Goal: Transaction & Acquisition: Purchase product/service

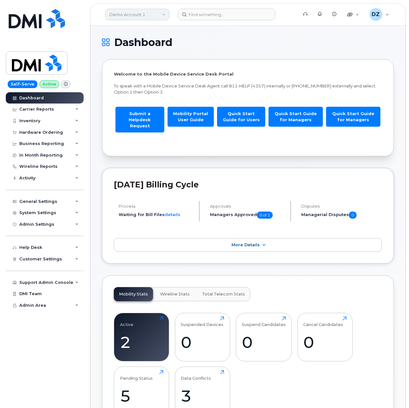
click at [135, 17] on link "Demo Account 1" at bounding box center [137, 15] width 64 height 12
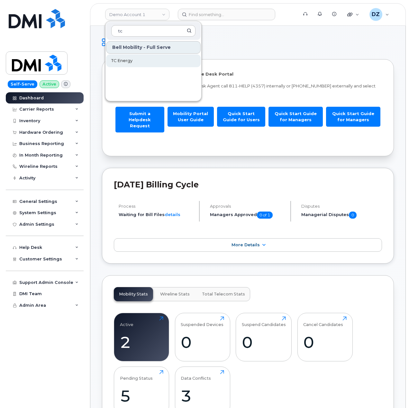
type input "tc"
click at [131, 59] on span "TC Energy" at bounding box center [121, 61] width 21 height 6
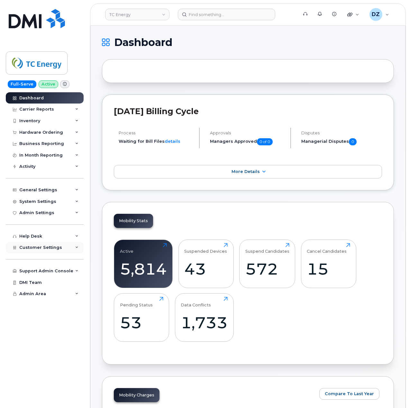
click at [66, 251] on div "Customer Settings" at bounding box center [45, 248] width 78 height 12
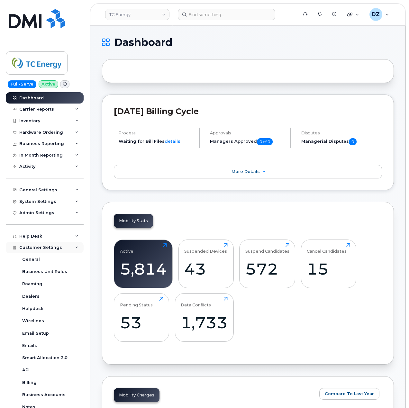
click at [64, 249] on div "Customer Settings" at bounding box center [45, 248] width 78 height 12
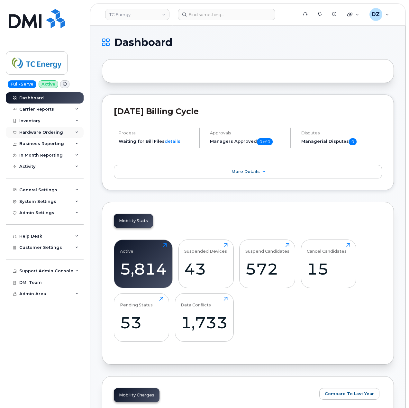
click at [76, 134] on div "Hardware Ordering" at bounding box center [45, 133] width 78 height 12
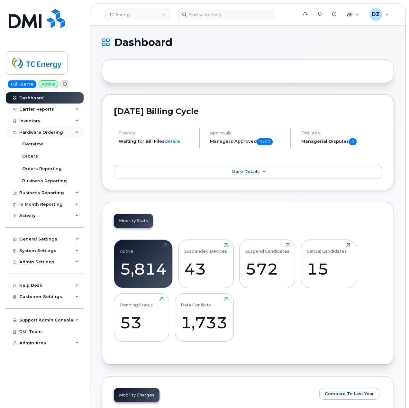
click at [55, 133] on div "Hardware Ordering" at bounding box center [41, 132] width 44 height 5
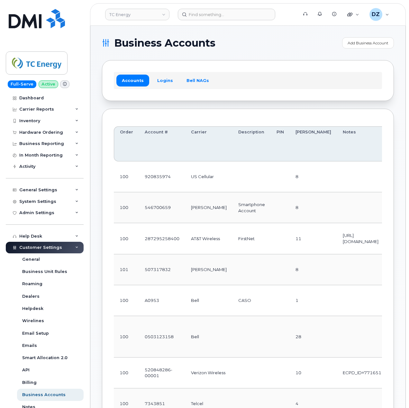
click at [71, 247] on div "Customer Settings" at bounding box center [45, 248] width 78 height 12
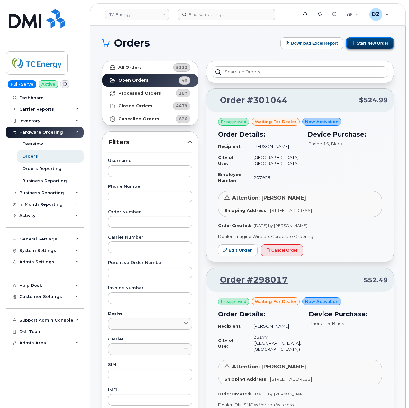
click at [374, 41] on button "Start New Order" at bounding box center [370, 43] width 48 height 12
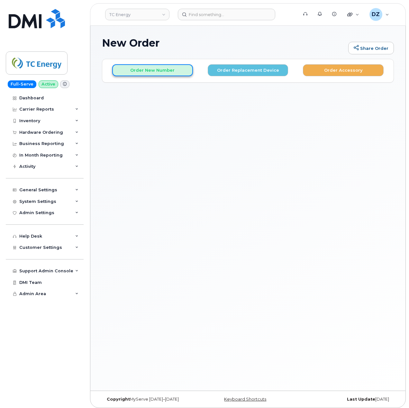
click at [163, 73] on button "Order New Number" at bounding box center [152, 70] width 81 height 12
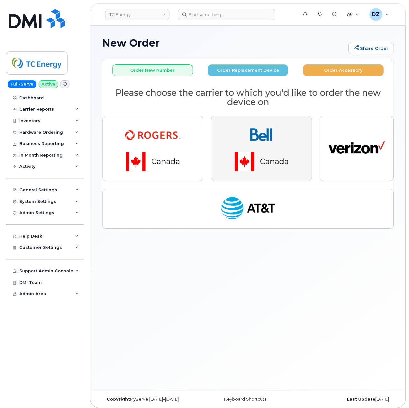
click at [249, 146] on img "button" at bounding box center [261, 148] width 90 height 54
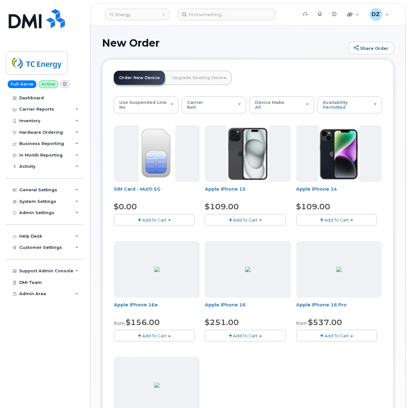
click at [255, 220] on span "Add To Cart" at bounding box center [245, 219] width 24 height 5
click at [259, 241] on link "$109.00 - 3-year activation (128GB model)" at bounding box center [258, 240] width 104 height 8
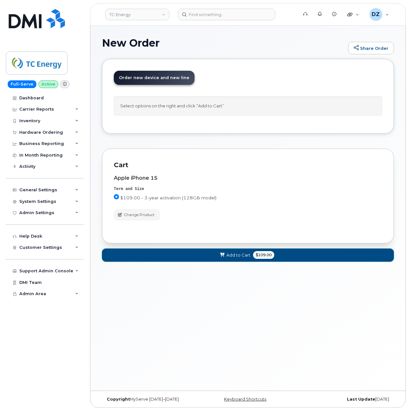
click at [250, 260] on button "Add to Cart $109.00" at bounding box center [248, 254] width 292 height 13
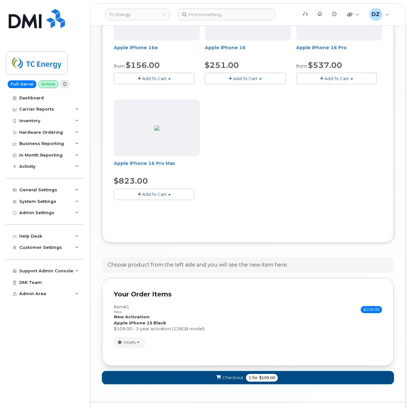
click at [239, 380] on span "Checkout" at bounding box center [232, 378] width 21 height 6
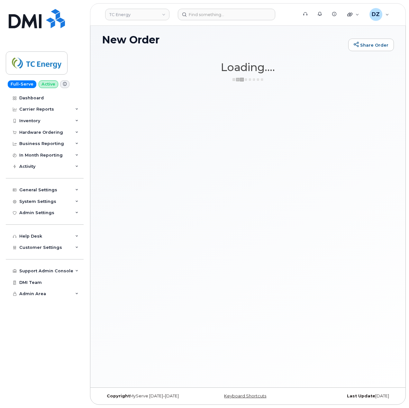
scroll to position [3, 0]
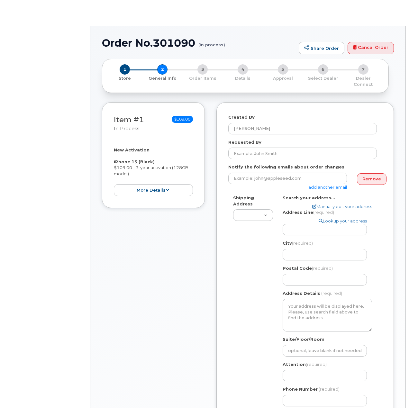
select select
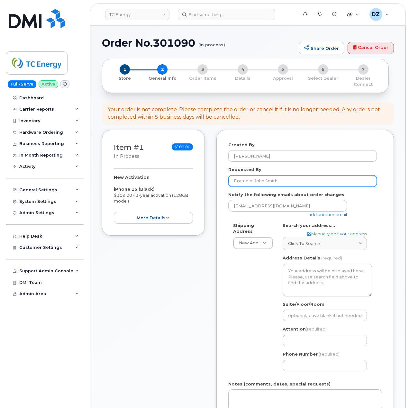
drag, startPoint x: 255, startPoint y: 178, endPoint x: 259, endPoint y: 186, distance: 8.9
click at [255, 178] on input "Requested By" at bounding box center [302, 181] width 149 height 12
paste input "SCTASK0693445"
type input "SCTASK0693445"
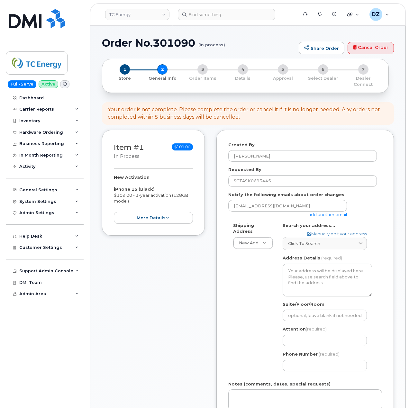
click at [325, 212] on link "add another email" at bounding box center [327, 214] width 39 height 5
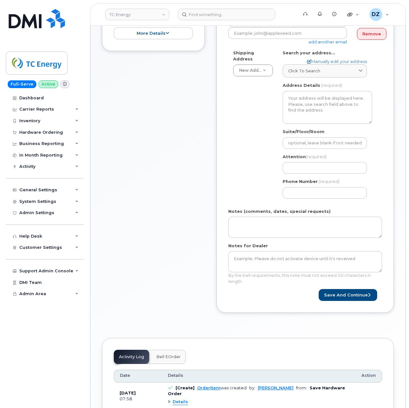
scroll to position [214, 0]
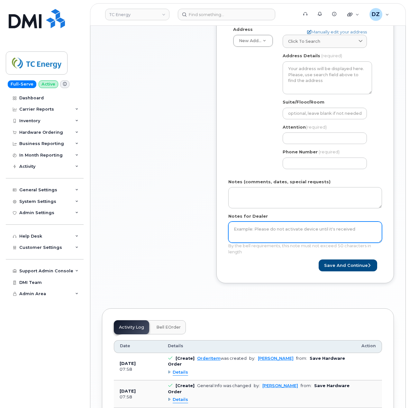
click at [252, 228] on textarea "Notes for Dealer" at bounding box center [305, 231] width 154 height 21
paste textarea "SCTASK0693445"
type textarea "SCTASK0693445"
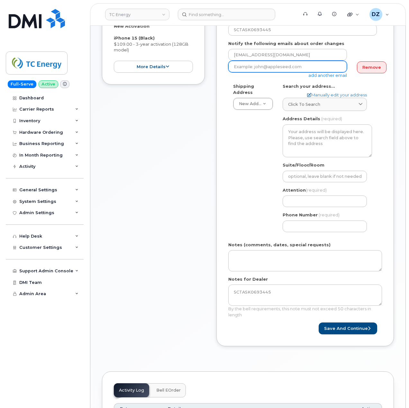
scroll to position [86, 0]
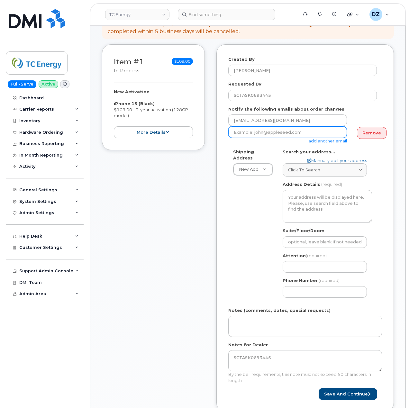
click at [283, 126] on input "email" at bounding box center [287, 132] width 119 height 12
paste input "danielle_sereda-mohr@tcenergy.com"
type input "danielle_sereda-mohr@tcenergy.com"
drag, startPoint x: 256, startPoint y: 256, endPoint x: 255, endPoint y: 261, distance: 5.3
click at [256, 257] on div "Shipping Address New Address New Address 10255 S Washington Ave 117 Kohen Dr 18…" at bounding box center [302, 226] width 149 height 154
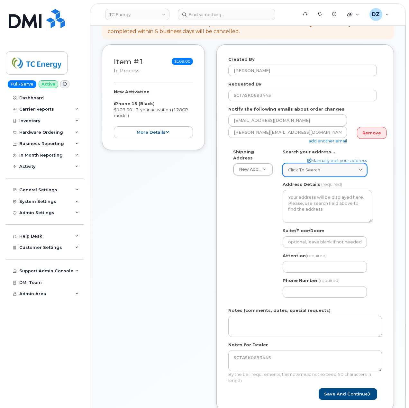
click at [340, 167] on div "Click to search" at bounding box center [324, 170] width 73 height 6
paste input "T2P 5H1"
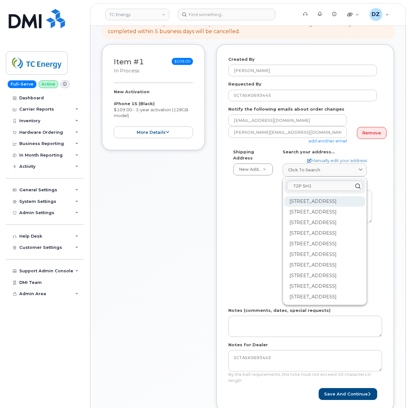
type input "T2P 5H1"
click at [304, 201] on div "450 1 St SW Calgary AB T2P 5H1" at bounding box center [324, 201] width 81 height 11
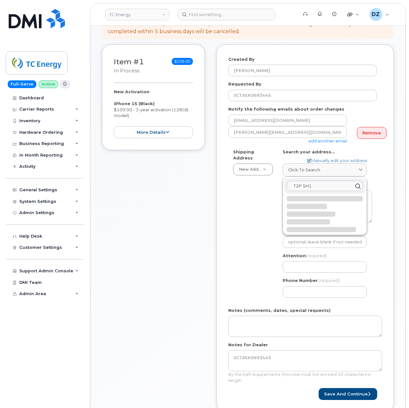
select select
type textarea "450 1 St SW CALGARY AB T2P 5H1 CANADA"
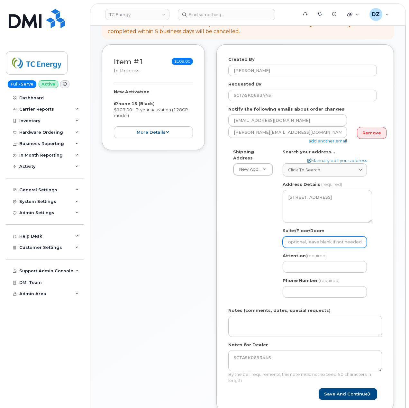
click at [324, 237] on input "Suite/Floor/Room" at bounding box center [325, 242] width 84 height 12
paste input "Office# 1975"
type input "Office# 1975"
select select
type input "Office# 1975"
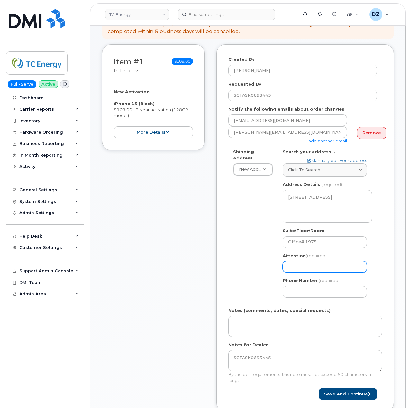
click at [305, 264] on input "Attention (required)" at bounding box center [325, 267] width 84 height 12
paste input "[PERSON_NAME]"
select select
type input "[PERSON_NAME]"
click at [312, 291] on input "Phone Number" at bounding box center [325, 292] width 84 height 12
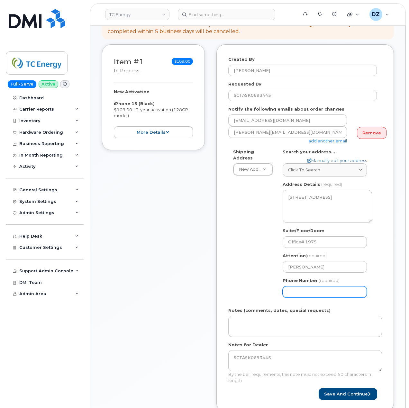
paste input "4039206172"
type input "4039206172"
select select
type input "4039206172"
click at [356, 388] on button "Save and Continue" at bounding box center [348, 394] width 59 height 12
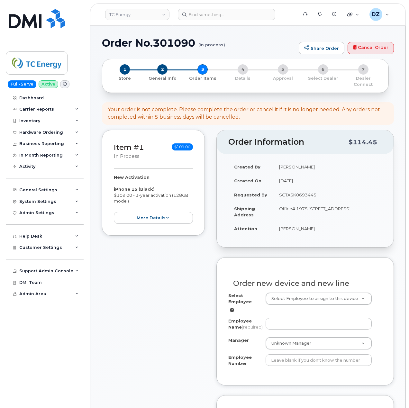
click at [110, 42] on h1 "Order No.301090 (in process)" at bounding box center [199, 42] width 194 height 11
click at [172, 41] on h1 "Order No.301090 (in process)" at bounding box center [199, 42] width 194 height 11
copy h1 "Order No.301090"
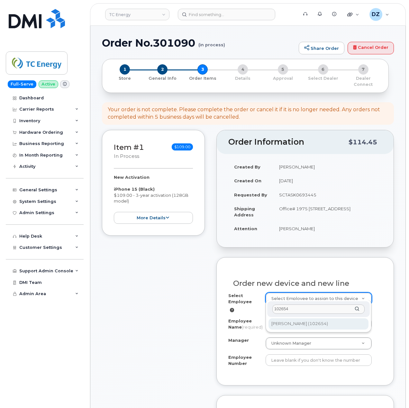
type input "102654"
type input "1371284"
type input "[PERSON_NAME]"
type input "102654"
type input "102277"
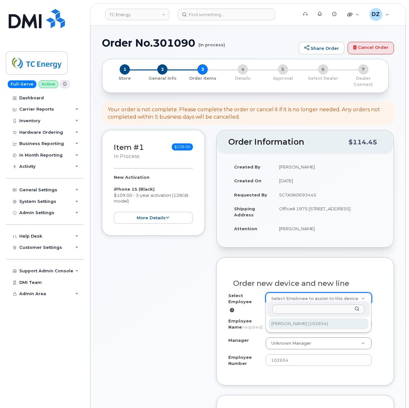
select select "1391415"
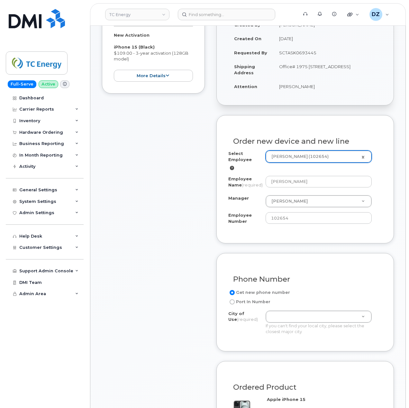
scroll to position [129, 0]
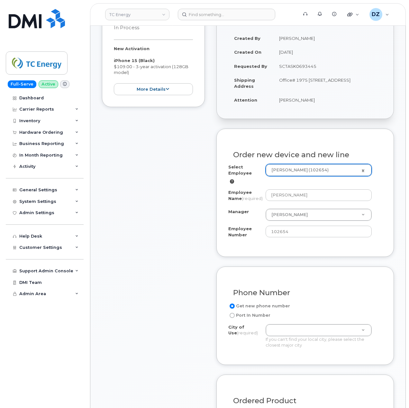
click at [345, 73] on td "Office# 1975 [STREET_ADDRESS]" at bounding box center [327, 83] width 109 height 20
copy td "CALGARY"
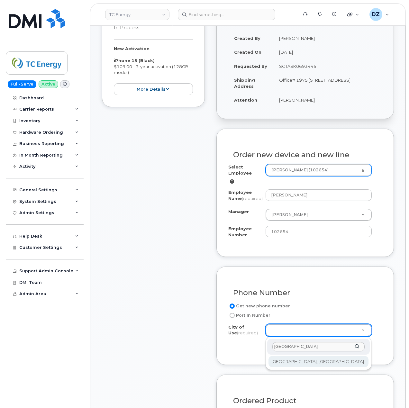
type input "CALGARY"
type input "88"
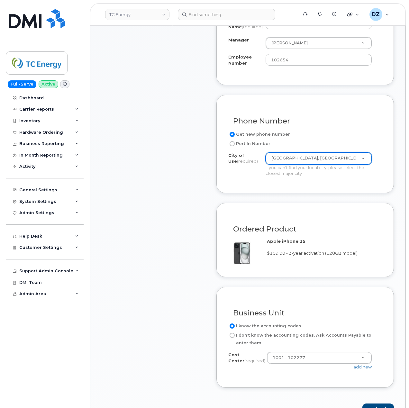
scroll to position [343, 0]
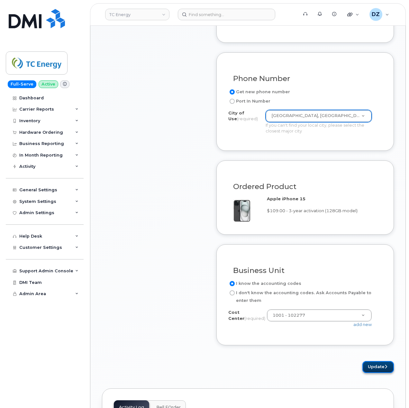
click at [368, 367] on button "Update" at bounding box center [378, 367] width 32 height 12
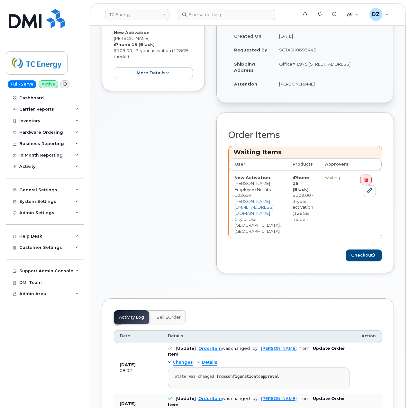
scroll to position [214, 0]
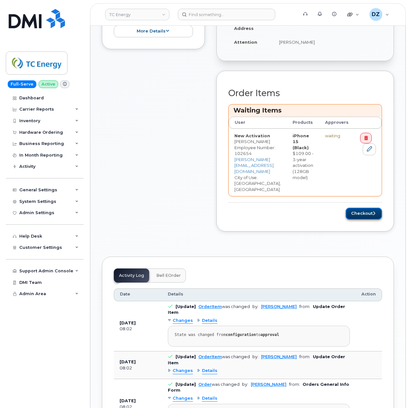
click at [363, 208] on button "Checkout" at bounding box center [364, 214] width 36 height 12
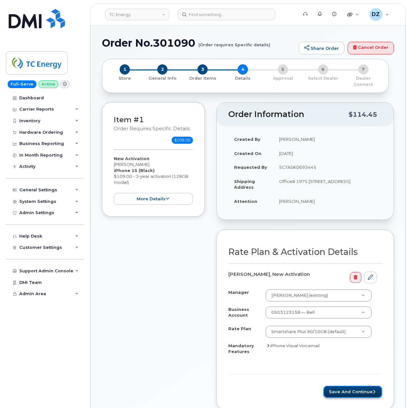
click at [347, 388] on button "Save and Continue" at bounding box center [352, 392] width 59 height 12
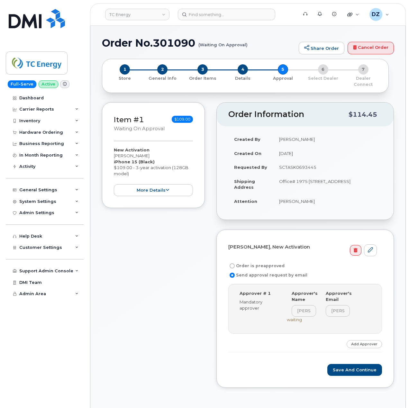
click at [260, 262] on label "Order is preapproved" at bounding box center [256, 266] width 56 height 8
click at [235, 263] on input "Order is preapproved" at bounding box center [232, 265] width 5 height 5
radio input "true"
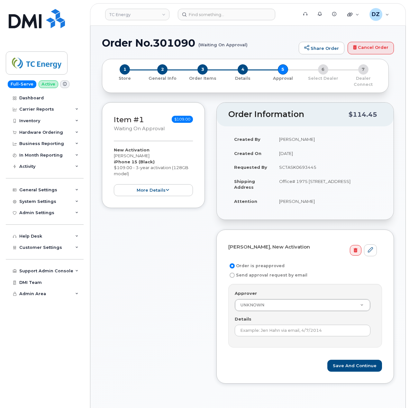
click at [302, 164] on td "SCTASK0693445" at bounding box center [327, 167] width 109 height 14
copy td "SCTASK0693445"
click at [270, 326] on input "Details" at bounding box center [303, 331] width 136 height 12
paste input "SCTASK0693445"
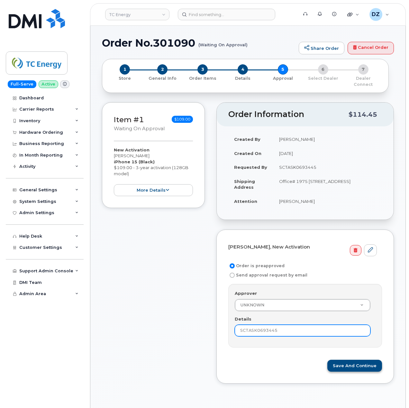
type input "SCTASK0693445"
click at [345, 360] on button "Save and Continue" at bounding box center [354, 366] width 55 height 12
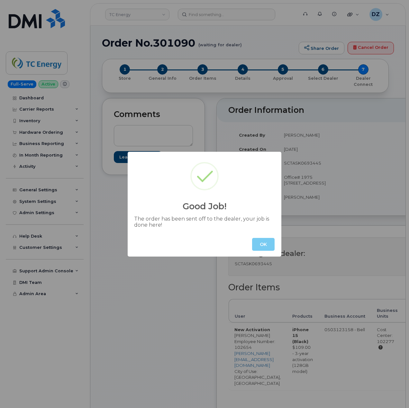
click at [254, 241] on button "OK" at bounding box center [263, 244] width 23 height 13
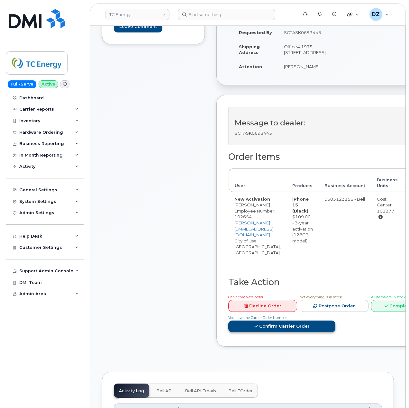
scroll to position [214, 0]
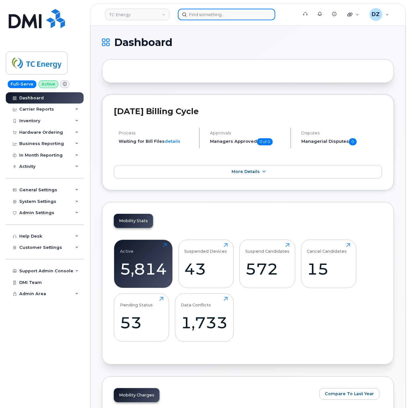
click at [201, 15] on input at bounding box center [226, 15] width 97 height 12
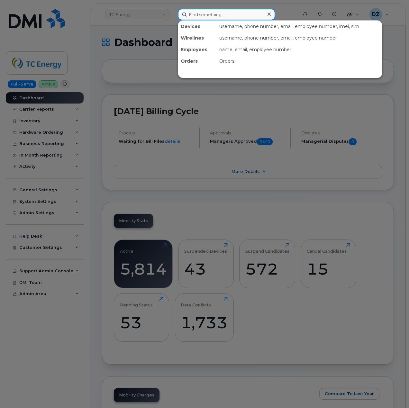
paste input "Brian Bruce"
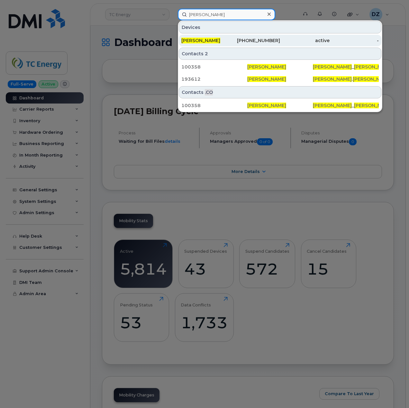
type input "Brian Bruce"
click at [237, 40] on div "832-702-6963" at bounding box center [256, 40] width 50 height 6
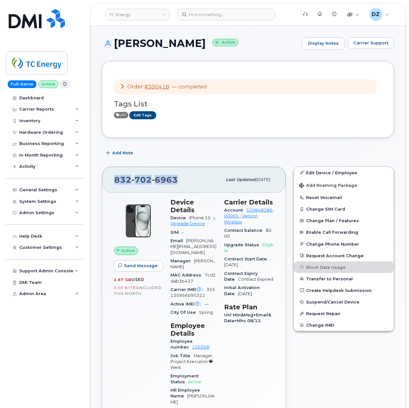
drag, startPoint x: 176, startPoint y: 180, endPoint x: 114, endPoint y: 179, distance: 62.4
click at [114, 179] on div "[PHONE_NUMBER] Last updated [DATE]" at bounding box center [193, 180] width 183 height 26
copy span "[PHONE_NUMBER]"
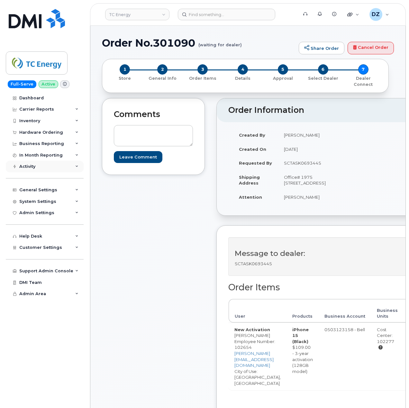
scroll to position [214, 0]
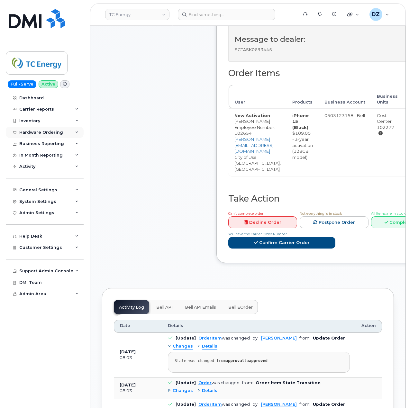
click at [49, 129] on div "Hardware Ordering" at bounding box center [45, 133] width 78 height 12
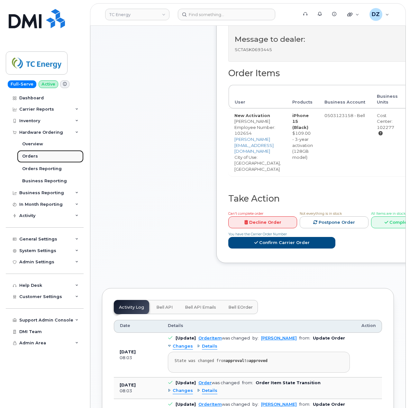
click at [42, 155] on link "Orders" at bounding box center [50, 156] width 67 height 12
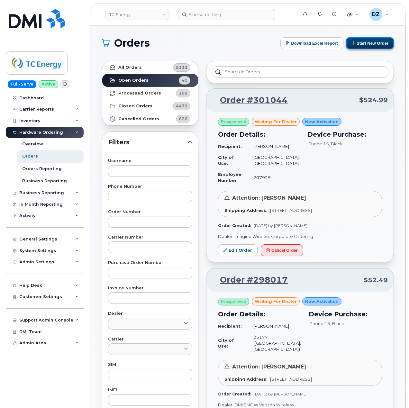
click at [380, 39] on button "Start New Order" at bounding box center [370, 43] width 48 height 12
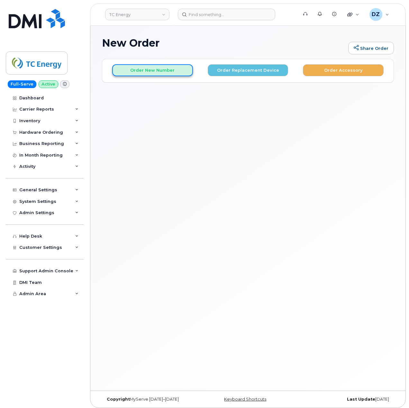
click at [173, 71] on button "Order New Number" at bounding box center [152, 70] width 81 height 12
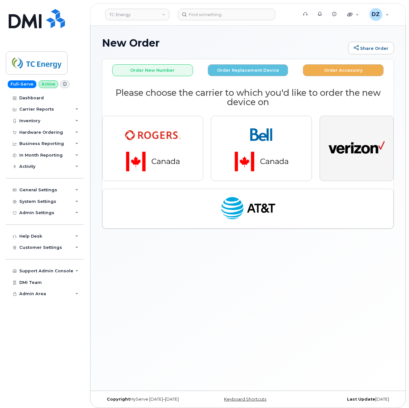
click at [347, 155] on img "button" at bounding box center [357, 148] width 56 height 29
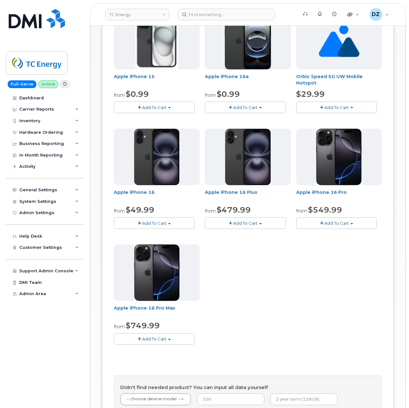
scroll to position [63, 0]
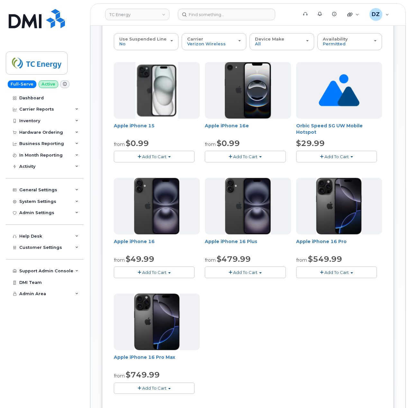
click at [171, 160] on button "Add To Cart" at bounding box center [154, 156] width 81 height 11
click at [140, 186] on link "$0.99 - 2 Year Activation (128 GB)" at bounding box center [160, 184] width 90 height 8
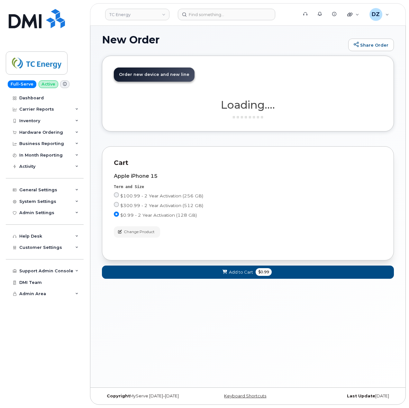
scroll to position [3, 0]
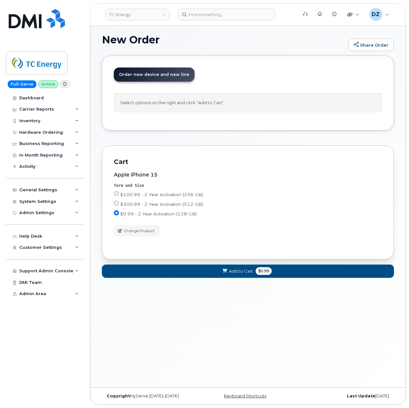
click at [239, 270] on button "Add to Cart $0.99" at bounding box center [248, 271] width 292 height 13
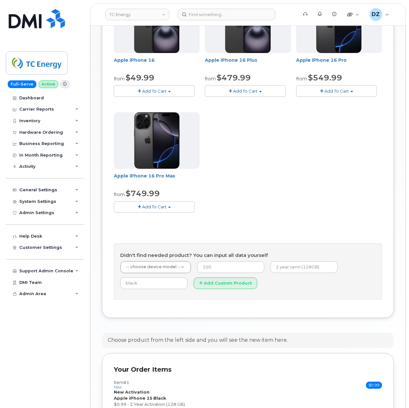
scroll to position [337, 0]
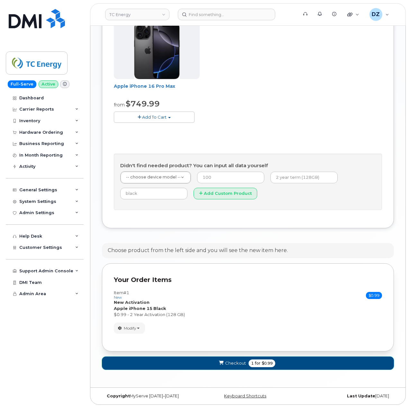
click at [238, 363] on span "Checkout" at bounding box center [235, 363] width 21 height 6
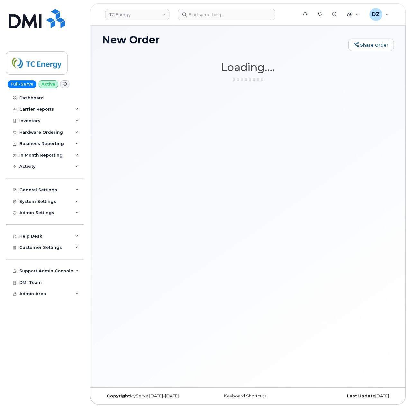
scroll to position [3, 0]
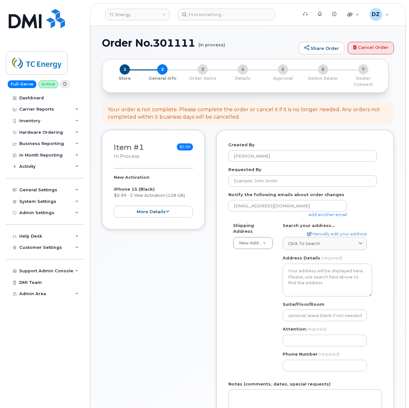
select select
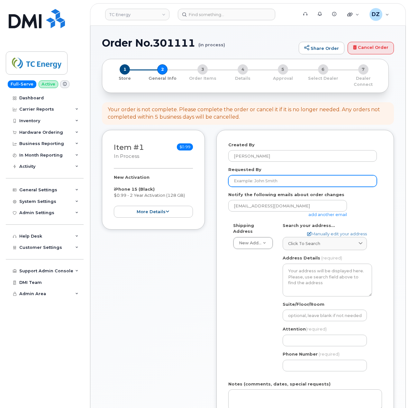
click at [248, 176] on input "Requested By" at bounding box center [302, 181] width 149 height 12
paste input "SCTASK0693404"
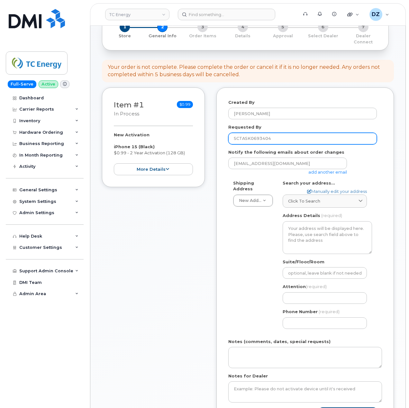
scroll to position [171, 0]
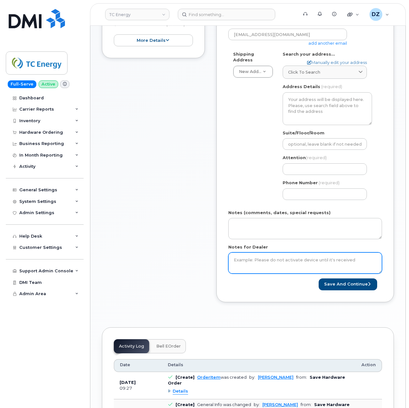
type input "SCTASK0693404"
click at [257, 254] on textarea "Notes for Dealer" at bounding box center [305, 262] width 154 height 21
paste textarea "SCTASK0693404"
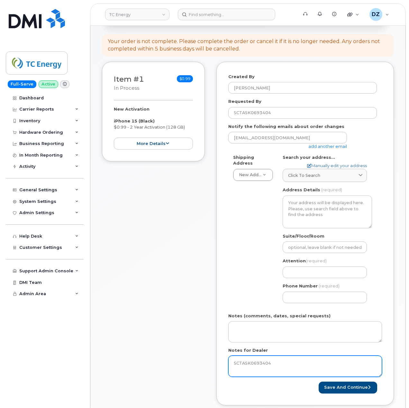
scroll to position [43, 0]
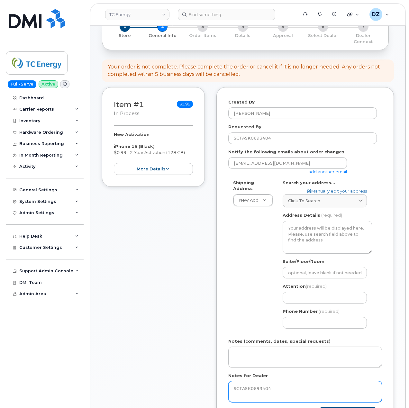
type textarea "SCTASK0693404"
click at [326, 169] on link "add another email" at bounding box center [327, 171] width 39 height 5
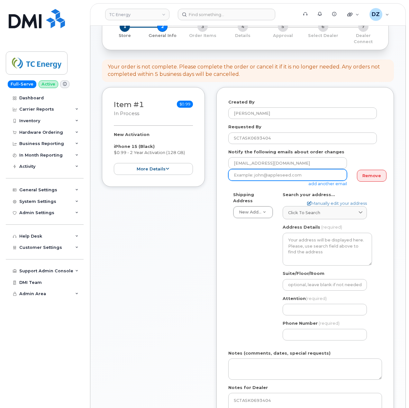
click at [280, 173] on input "email" at bounding box center [287, 175] width 119 height 12
paste input "jeff_jordan@tcenergy.com"
type input "jeff_jordan@tcenergy.com"
click at [232, 249] on div "Shipping Address New Address New Address 10255 S Washington Ave 117 Kohen Dr 18…" at bounding box center [302, 269] width 149 height 154
click at [299, 210] on span "Click to search" at bounding box center [304, 213] width 32 height 6
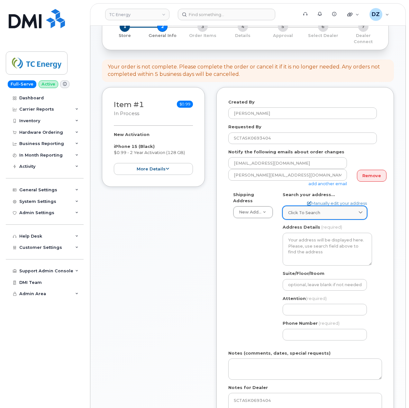
paste input "296 North 600 Ave New Windsor, IL 61465"
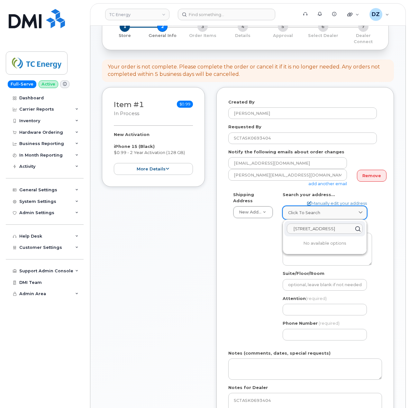
scroll to position [0, 30]
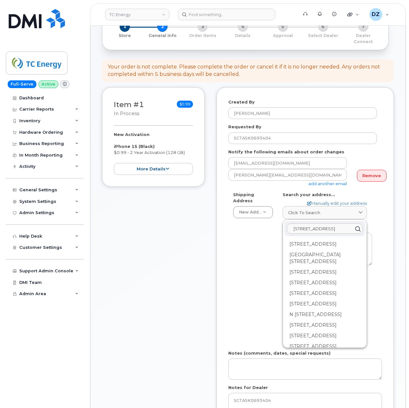
type input "296 North 600 Ave New Windsor, IL 61465"
drag, startPoint x: 140, startPoint y: 279, endPoint x: 143, endPoint y: 276, distance: 4.4
click at [140, 279] on div "Item #1 in process $0.99 New Activation iPhone 15 (Black) $0.99 - 2 Year Activa…" at bounding box center [153, 269] width 103 height 365
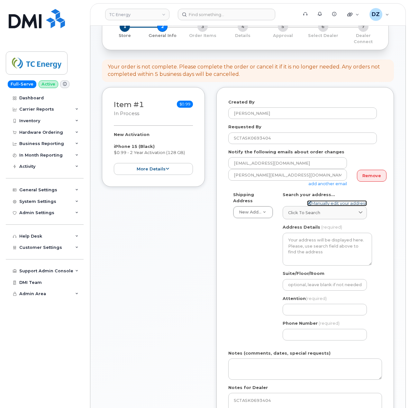
click at [331, 200] on link "Manually edit your address" at bounding box center [337, 203] width 60 height 6
select select
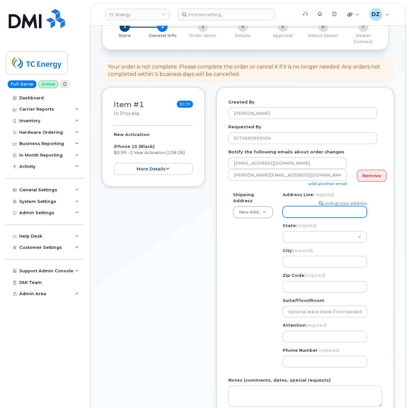
click at [304, 207] on input "Address Line (required)" at bounding box center [325, 212] width 84 height 12
paste input "296 North 600 Ave New Windsor, IL 61465"
type input "296 North 600 Ave New Windsor, IL 61465"
click at [351, 206] on input "296 North 600 Ave New Windsor, IL 61465" at bounding box center [325, 212] width 84 height 12
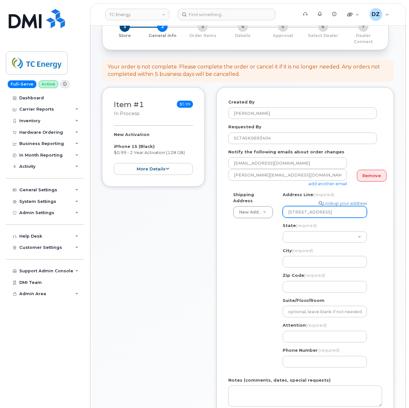
click at [351, 206] on input "296 North 600 Ave New Windsor, IL 61465" at bounding box center [325, 212] width 84 height 12
select select
type input "296 North 600 Ave New Windsor, IL 6465"
select select
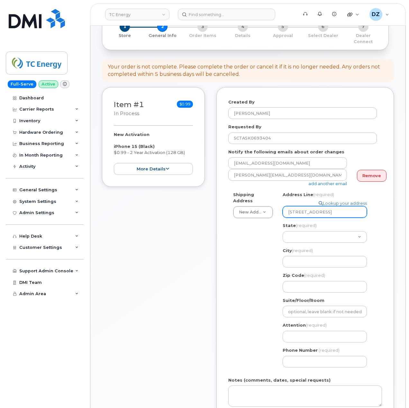
click at [357, 206] on input "296 North 600 Ave New Windsor, IL 61465" at bounding box center [325, 212] width 84 height 12
type input "296 North 600 Ave New Windsor, IL"
select select
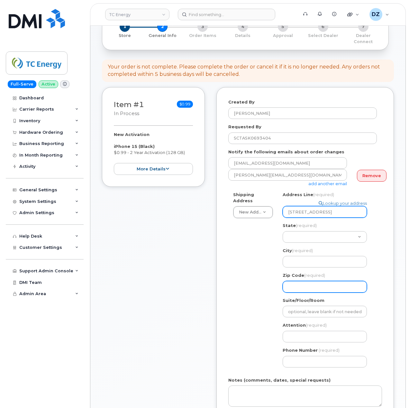
type input "296 North 600 Ave New Windsor, IL"
click at [306, 281] on input "Zip Code (required)" at bounding box center [325, 287] width 84 height 12
paste input "61465"
type input "61465"
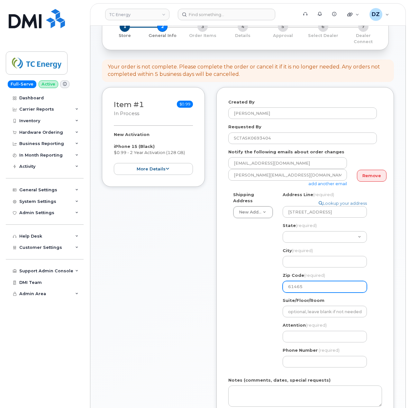
select select
type input "61465"
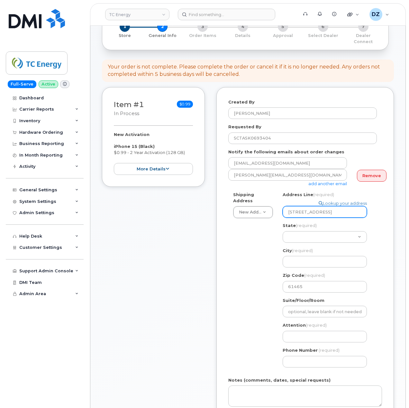
click at [335, 206] on input "296 North 600 Ave New Windsor, IL" at bounding box center [325, 212] width 84 height 12
drag, startPoint x: 335, startPoint y: 206, endPoint x: 348, endPoint y: 206, distance: 13.2
click at [336, 206] on input "296 North 600 Ave New Windsor, IL" at bounding box center [325, 212] width 84 height 12
click at [347, 206] on input "296 North 600 Ave New Windsor, IL" at bounding box center [325, 212] width 84 height 12
select select
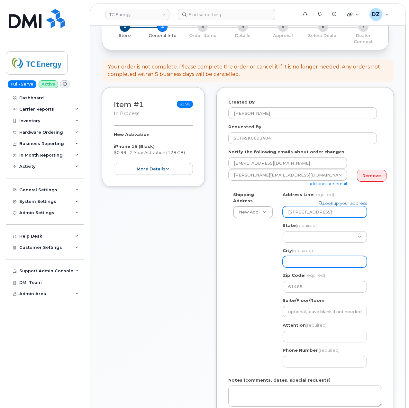
type input "296 North 600 Ave , IL"
click at [312, 256] on input "City (required)" at bounding box center [325, 262] width 84 height 12
paste input "New Windsor"
select select
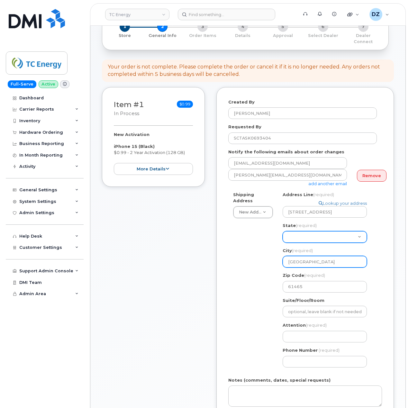
type input "New Windsor"
click at [326, 231] on select "Alabama Alaska American Samoa Arizona Arkansas California Colorado Connecticut …" at bounding box center [325, 237] width 84 height 12
select select "IL"
click at [283, 231] on select "Alabama Alaska American Samoa Arizona Arkansas California Colorado Connecticut …" at bounding box center [325, 237] width 84 height 12
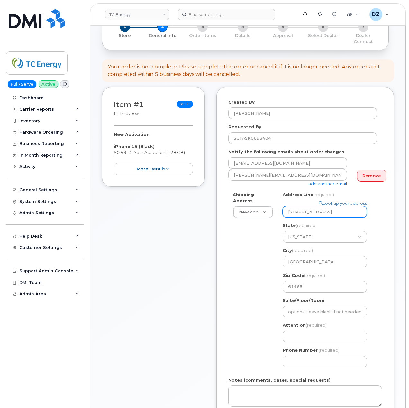
drag, startPoint x: 343, startPoint y: 202, endPoint x: 329, endPoint y: 209, distance: 15.1
click at [329, 209] on input "296 North 600 Ave , IL" at bounding box center [325, 212] width 84 height 12
select select
type input "296 North 600 Ave"
click at [320, 332] on input "Attention (required)" at bounding box center [325, 337] width 84 height 12
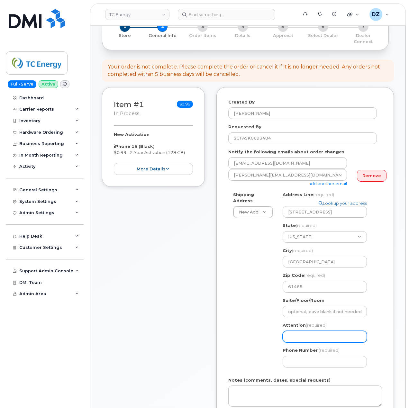
paste input "Jeffrey Jordan"
select select
type input "Jeffrey Jordan"
click at [304, 359] on input "Phone Number" at bounding box center [325, 362] width 84 height 12
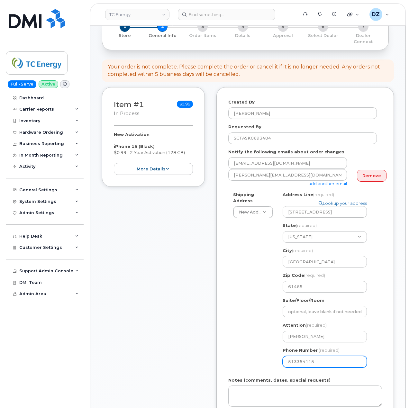
type input "5133541153"
select select
type input "5133541153"
click at [254, 315] on div "Shipping Address New Address New Address 10255 S Washington Ave 117 Kohen Dr 18…" at bounding box center [302, 282] width 149 height 181
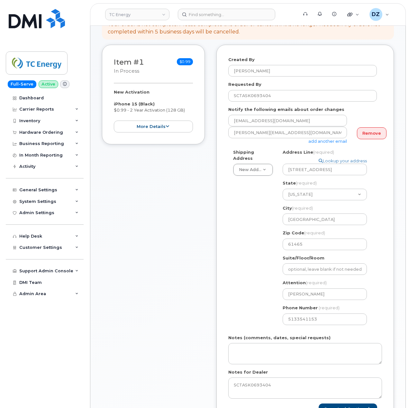
scroll to position [86, 0]
click at [341, 403] on button "Save and Continue" at bounding box center [348, 409] width 59 height 12
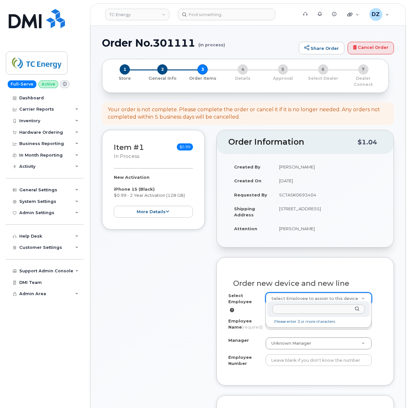
type input "208096"
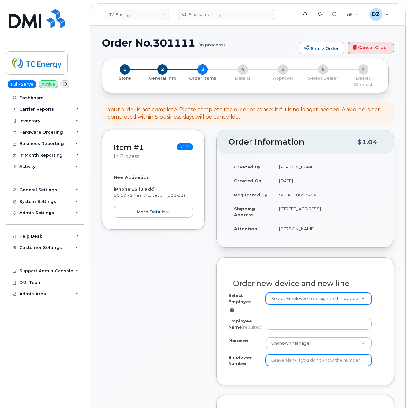
click at [312, 363] on input "Employee Number" at bounding box center [319, 360] width 106 height 12
paste input "208096"
type input "208096"
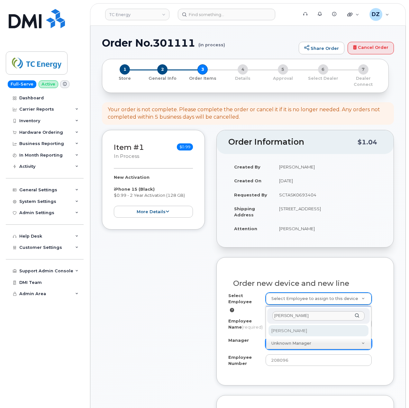
type input "Mark Myers"
select select "1386169"
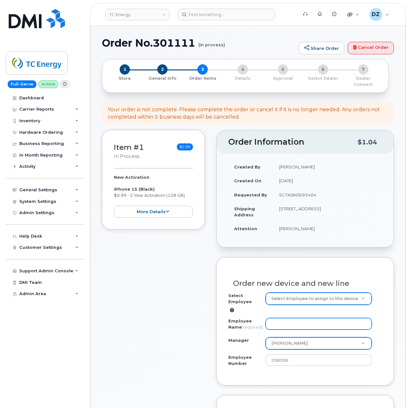
click at [289, 320] on input "Employee Name (required)" at bounding box center [319, 324] width 106 height 12
paste input "Jeffrey Jordan"
type input "Jeffrey Jordan"
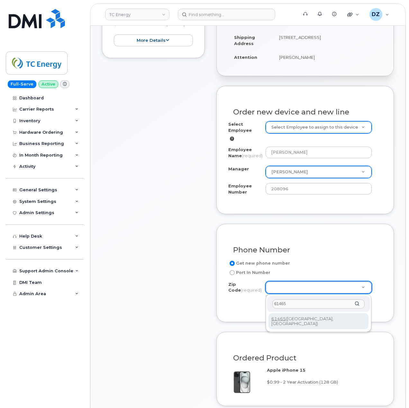
type input "61465"
type input "61465 (New Windsor, IL)"
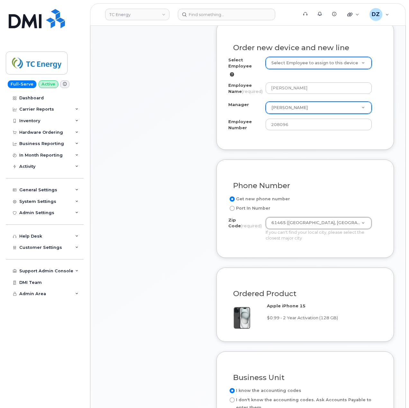
scroll to position [343, 0]
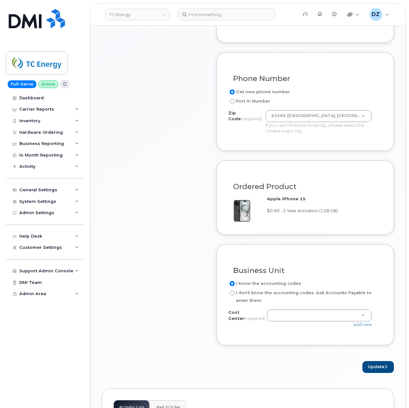
click at [239, 294] on label "I don't know the accounting codes. Ask Accounts Payable to enter them" at bounding box center [302, 296] width 149 height 15
click at [235, 294] on input "I don't know the accounting codes. Ask Accounts Payable to enter them" at bounding box center [232, 292] width 5 height 5
radio input "true"
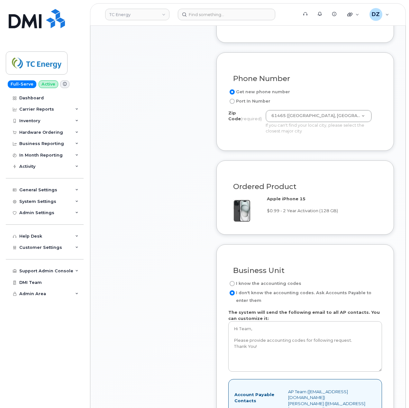
scroll to position [514, 0]
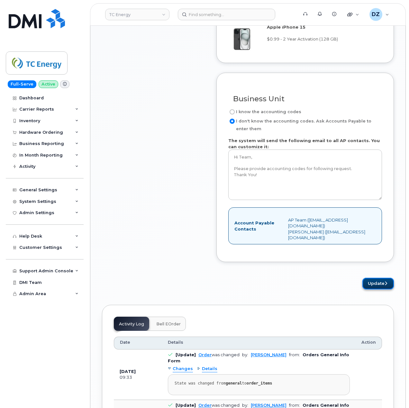
click at [379, 286] on button "Update" at bounding box center [378, 284] width 32 height 12
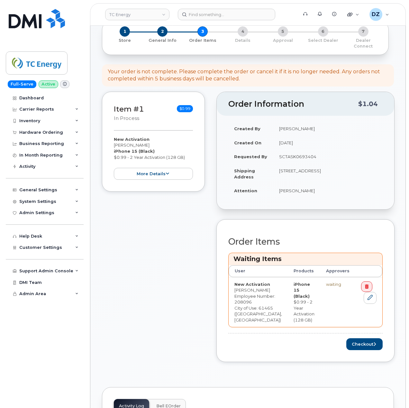
scroll to position [129, 0]
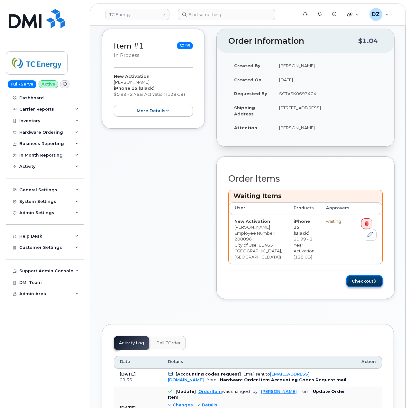
click at [370, 285] on button "Checkout" at bounding box center [364, 281] width 36 height 12
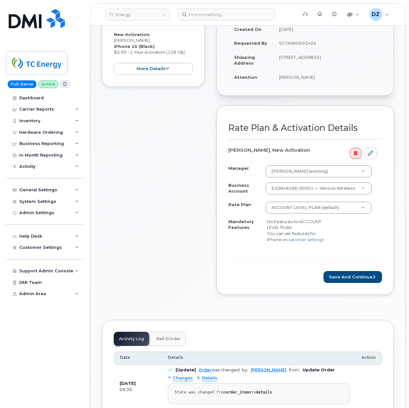
scroll to position [129, 0]
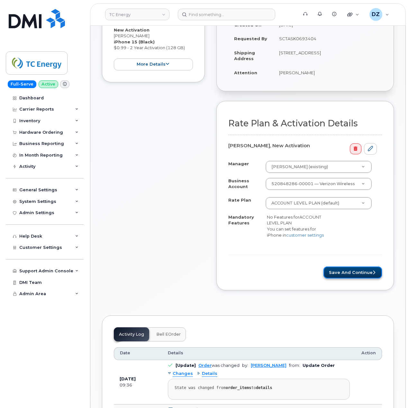
click at [347, 273] on button "Save and Continue" at bounding box center [352, 272] width 59 height 12
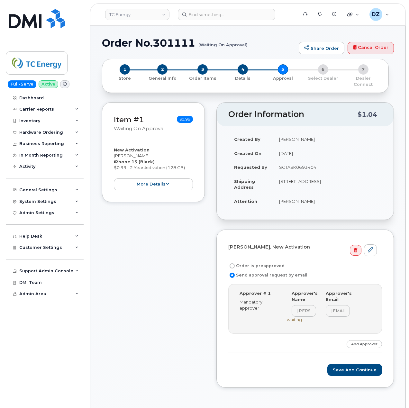
click at [255, 262] on label "Order is preapproved" at bounding box center [256, 266] width 56 height 8
click at [235, 263] on input "Order is preapproved" at bounding box center [232, 265] width 5 height 5
radio input "true"
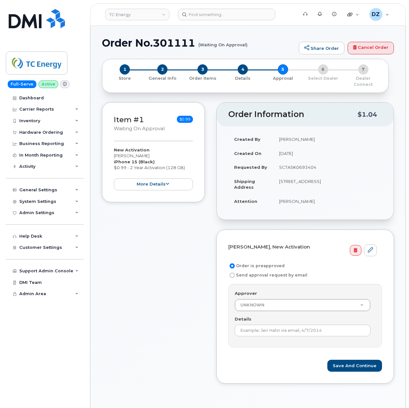
click at [302, 160] on td "SCTASK0693404" at bounding box center [327, 167] width 109 height 14
copy td "SCTASK0693404"
click at [268, 327] on input "Details" at bounding box center [303, 331] width 136 height 12
paste input "SCTASK0693404"
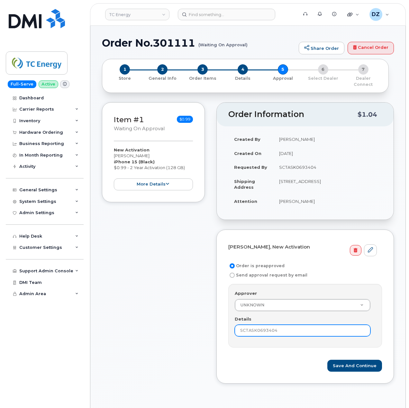
type input "SCTASK0693404"
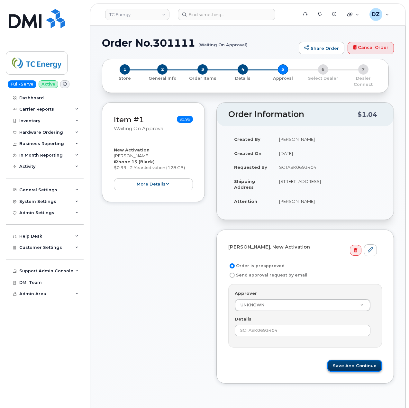
click at [348, 361] on button "Save and Continue" at bounding box center [354, 366] width 55 height 12
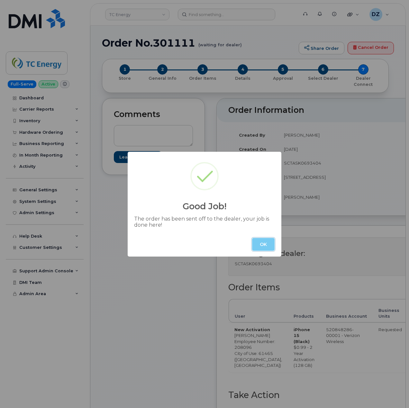
click at [268, 246] on button "OK" at bounding box center [263, 244] width 23 height 13
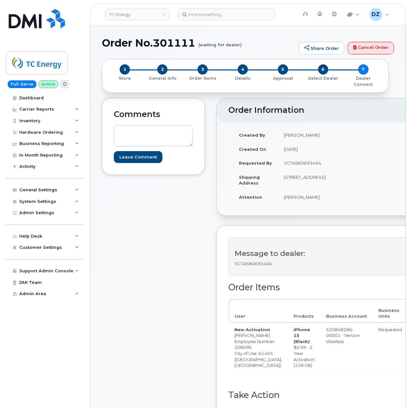
click at [286, 190] on td "[STREET_ADDRESS]" at bounding box center [305, 180] width 55 height 20
copy td "61465"
click at [280, 204] on td "[PERSON_NAME]" at bounding box center [305, 197] width 55 height 14
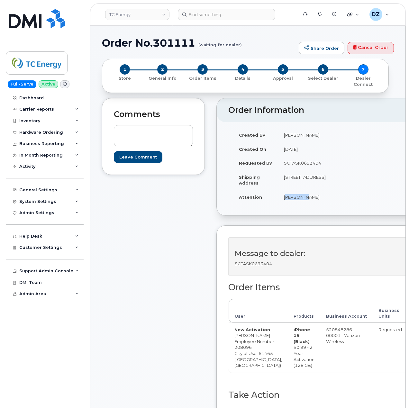
click at [291, 204] on td "[PERSON_NAME]" at bounding box center [305, 197] width 55 height 14
copy td "[PERSON_NAME]"
click at [279, 183] on td "[STREET_ADDRESS]" at bounding box center [305, 180] width 55 height 20
click at [281, 190] on td "[STREET_ADDRESS]" at bounding box center [305, 180] width 55 height 20
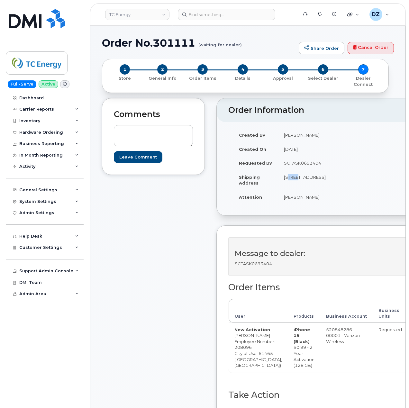
click at [280, 190] on td "[STREET_ADDRESS]" at bounding box center [305, 180] width 55 height 20
copy td "296 North 600 Ave, New Windsor, IL, 61465"
click at [280, 184] on td "[STREET_ADDRESS]" at bounding box center [305, 180] width 55 height 20
click at [302, 183] on td "[STREET_ADDRESS]" at bounding box center [305, 180] width 55 height 20
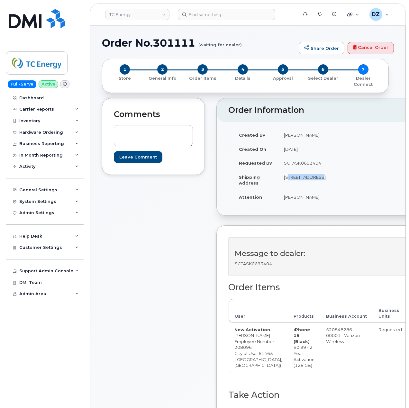
click at [279, 188] on td "[STREET_ADDRESS]" at bounding box center [305, 180] width 55 height 20
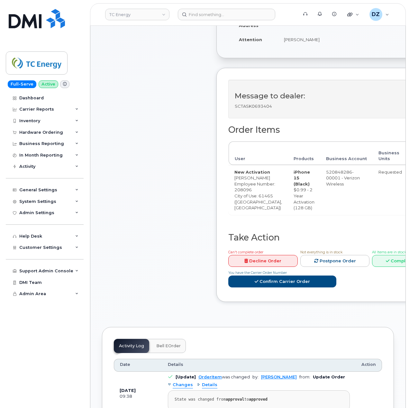
scroll to position [171, 0]
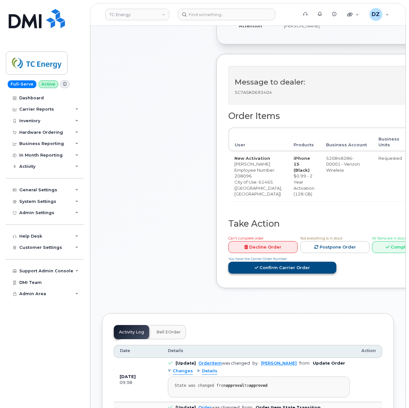
click at [275, 274] on link "Confirm Carrier Order" at bounding box center [282, 268] width 108 height 12
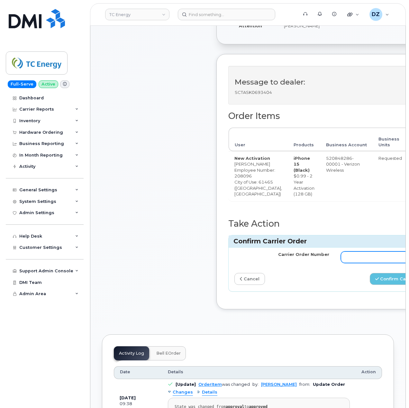
click at [357, 263] on input "Carrier Order Number" at bounding box center [388, 257] width 95 height 12
paste input "MB3000595057110"
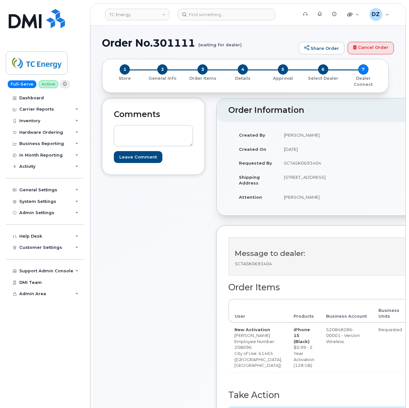
type input "MB3000595057110"
click at [117, 43] on h1 "Order No.301111 (waiting for dealer)" at bounding box center [199, 42] width 194 height 11
click at [180, 44] on h1 "Order No.301111 (waiting for dealer)" at bounding box center [199, 42] width 194 height 11
copy h1 "Order No.301111"
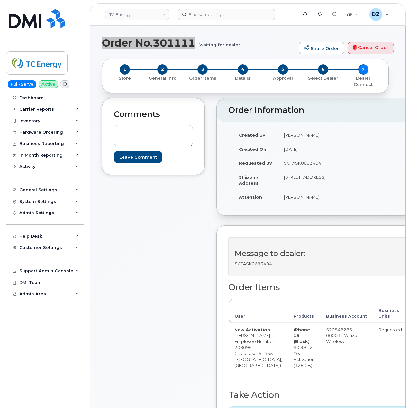
scroll to position [171, 0]
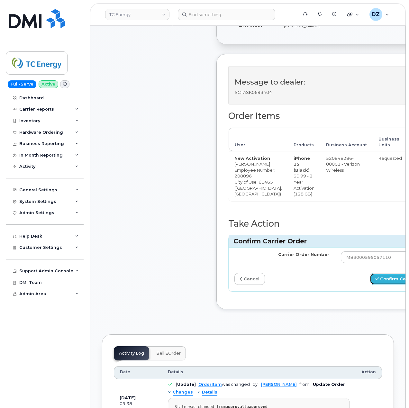
click at [370, 285] on button "Confirm Carrier Order" at bounding box center [403, 279] width 66 height 12
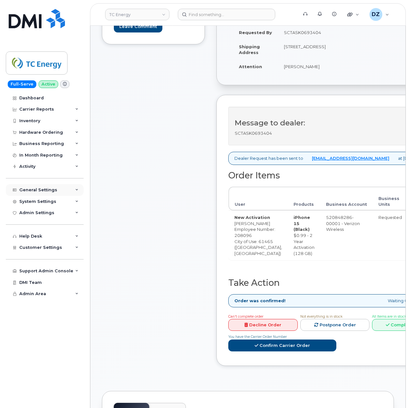
scroll to position [129, 0]
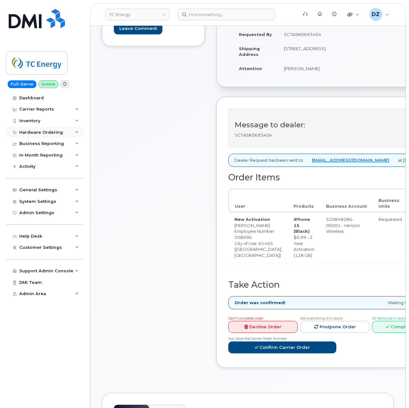
click at [53, 130] on div "Hardware Ordering" at bounding box center [41, 132] width 44 height 5
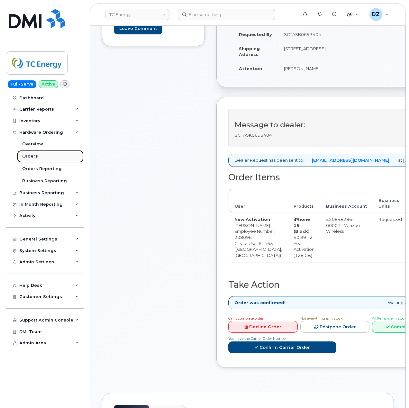
click at [38, 155] on link "Orders" at bounding box center [50, 156] width 67 height 12
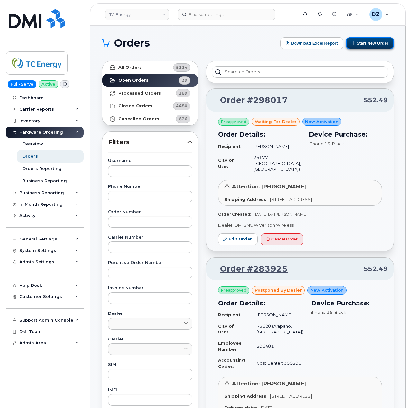
click at [373, 42] on button "Start New Order" at bounding box center [370, 43] width 48 height 12
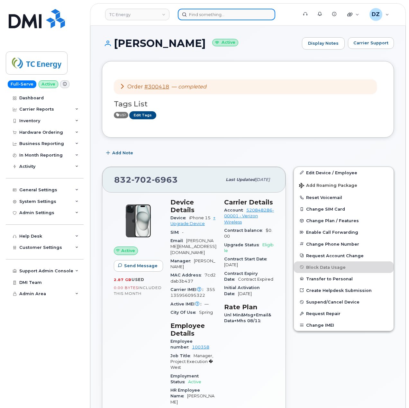
click at [197, 9] on input at bounding box center [226, 15] width 97 height 12
paste input "https://www.att.com/portstatus/"
type input "https://www.att.com/portstatus/"
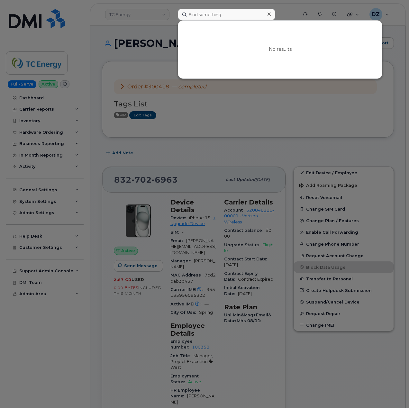
click at [124, 153] on div at bounding box center [204, 204] width 409 height 408
click at [214, 15] on input at bounding box center [226, 15] width 97 height 12
paste input "8323011338"
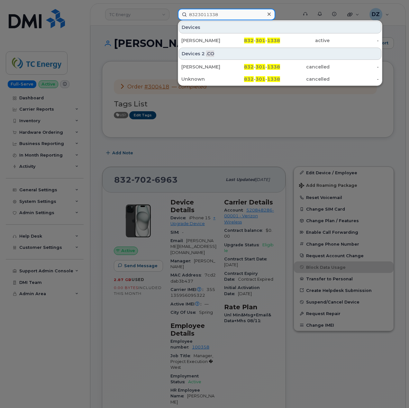
click at [237, 14] on input "8323011338" at bounding box center [226, 15] width 97 height 12
click at [238, 15] on input "8323011338" at bounding box center [226, 15] width 97 height 12
paste input "[PERSON_NAME]"
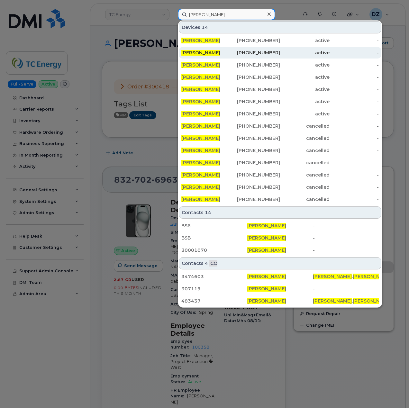
type input "[PERSON_NAME]"
click at [266, 53] on div "832-301-1338" at bounding box center [256, 53] width 50 height 6
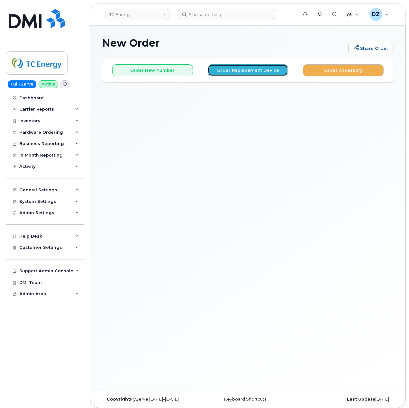
click at [253, 71] on button "Order Replacement Device" at bounding box center [248, 70] width 81 height 12
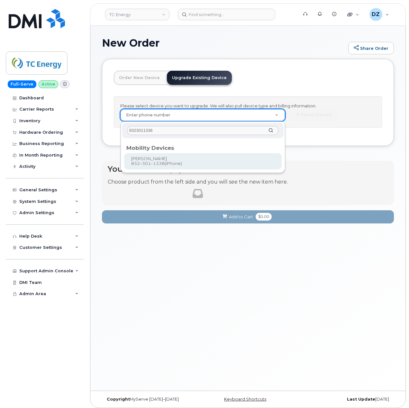
type input "8323011338"
type input "561701"
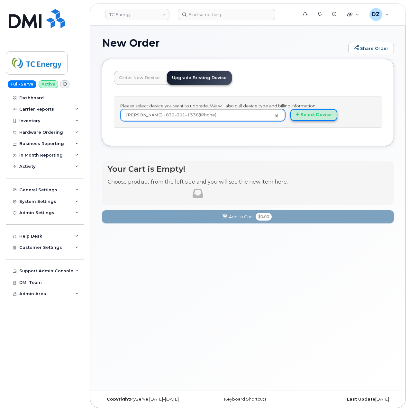
click at [316, 116] on button "Select Device" at bounding box center [313, 115] width 47 height 12
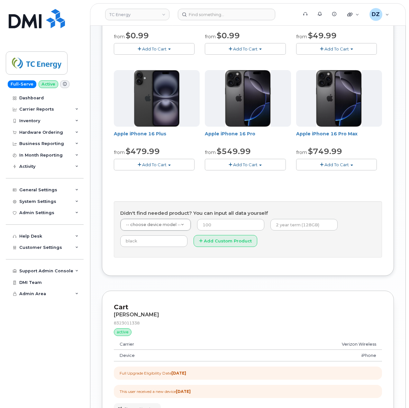
scroll to position [86, 0]
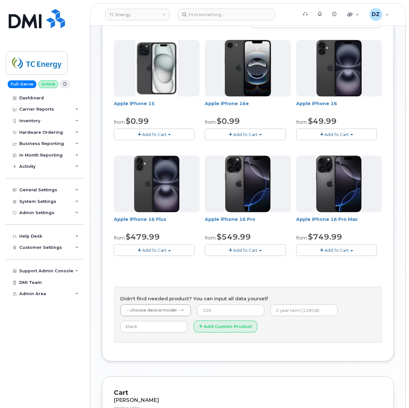
click at [157, 133] on span "Add To Cart" at bounding box center [154, 134] width 24 height 5
click at [150, 162] on link "$0.99 - 2 Year Upgrade (128 GB)" at bounding box center [158, 162] width 87 height 8
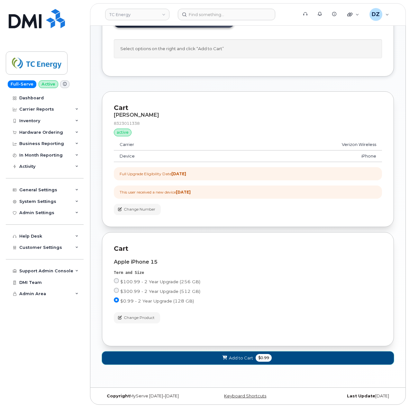
click at [258, 356] on span "$0.99" at bounding box center [264, 358] width 16 height 8
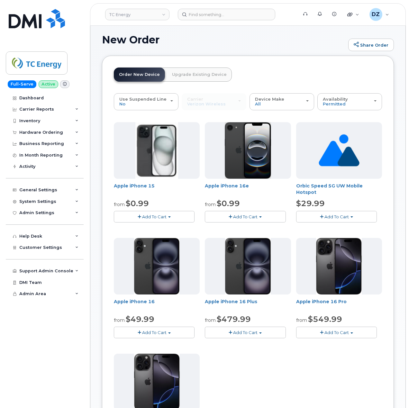
scroll to position [61, 0]
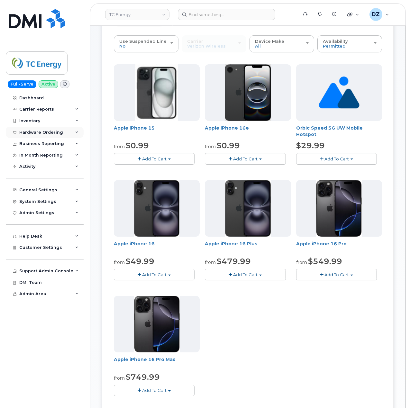
click at [53, 131] on div "Hardware Ordering" at bounding box center [41, 132] width 44 height 5
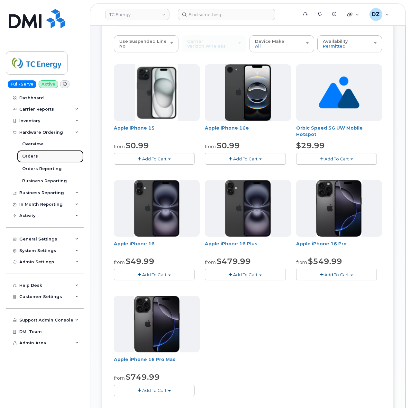
click at [56, 158] on link "Orders" at bounding box center [50, 156] width 67 height 12
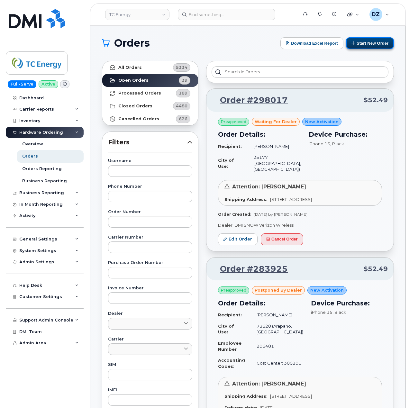
click at [379, 41] on button "Start New Order" at bounding box center [370, 43] width 48 height 12
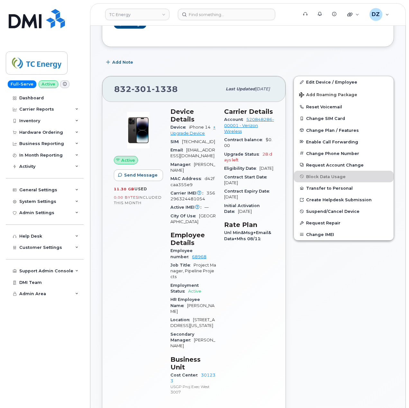
scroll to position [43, 0]
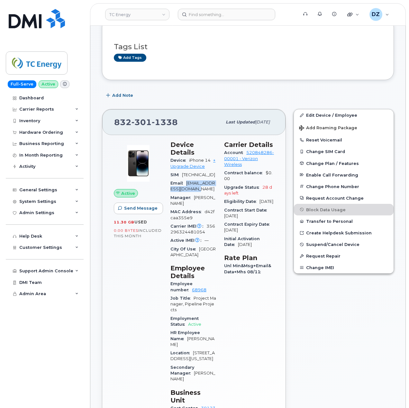
drag, startPoint x: 187, startPoint y: 189, endPoint x: 200, endPoint y: 194, distance: 13.7
click at [200, 194] on div "Email [PERSON_NAME][EMAIL_ADDRESS][DOMAIN_NAME]" at bounding box center [193, 186] width 46 height 14
copy span "[EMAIL_ADDRESS][DOMAIN_NAME]"
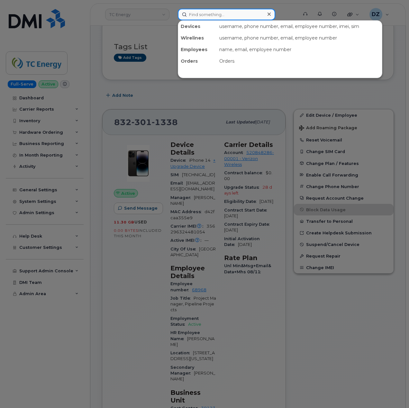
click at [219, 15] on input at bounding box center [226, 15] width 97 height 12
paste input "[EMAIL_ADDRESS][DOMAIN_NAME]"
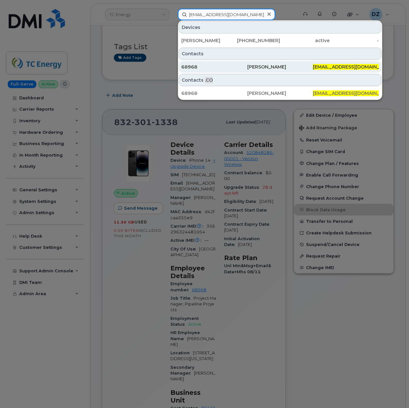
type input "[EMAIL_ADDRESS][DOMAIN_NAME]"
click at [214, 68] on div "68968" at bounding box center [214, 67] width 66 height 6
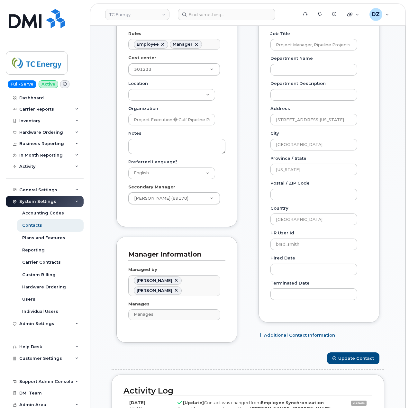
scroll to position [171, 0]
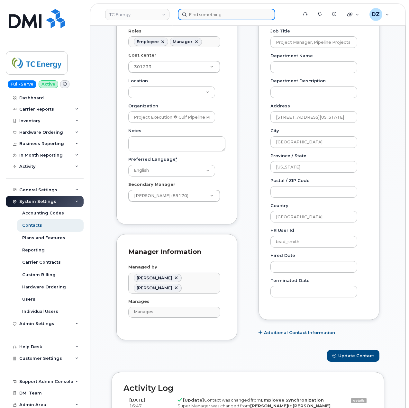
click at [199, 11] on input at bounding box center [226, 15] width 97 height 12
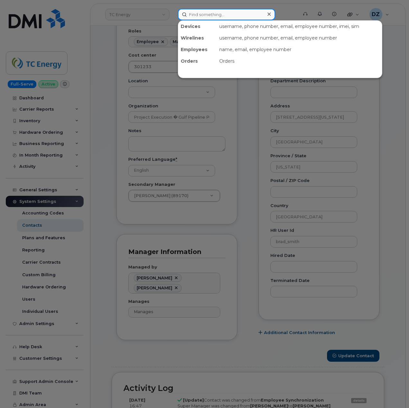
paste input "[PERSON_NAME]"
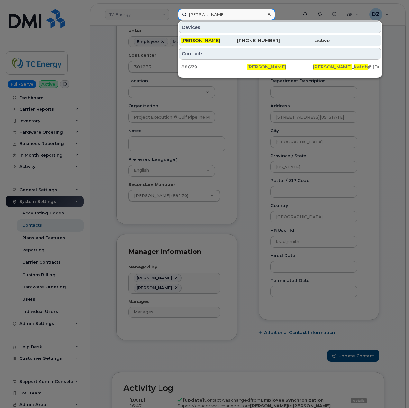
type input "[PERSON_NAME]"
click at [224, 38] on div "[PERSON_NAME]" at bounding box center [206, 40] width 50 height 6
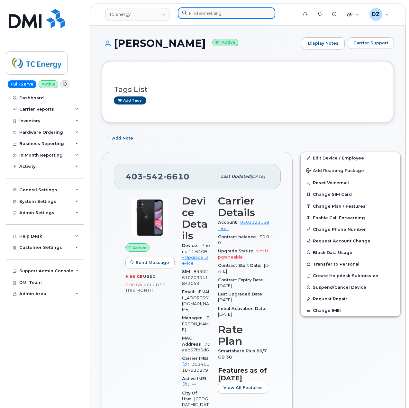
click at [203, 10] on input at bounding box center [226, 13] width 97 height 12
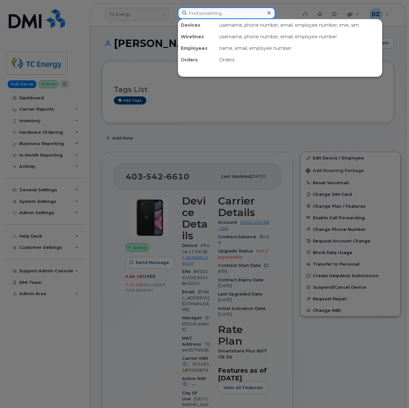
paste input "304-964-1782"
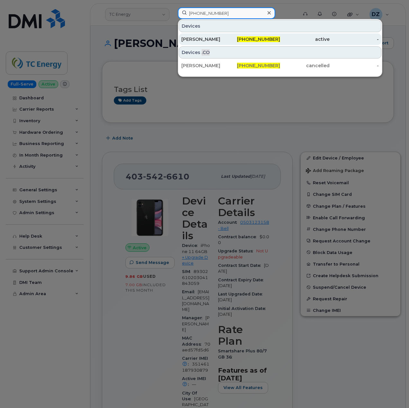
type input "304-964-1782"
click at [221, 39] on div "ASHLEIGH MARTIN" at bounding box center [206, 39] width 50 height 6
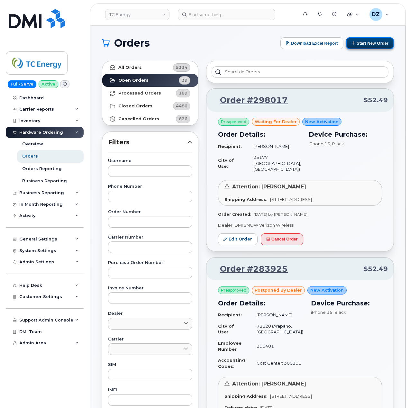
click at [372, 42] on button "Start New Order" at bounding box center [370, 43] width 48 height 12
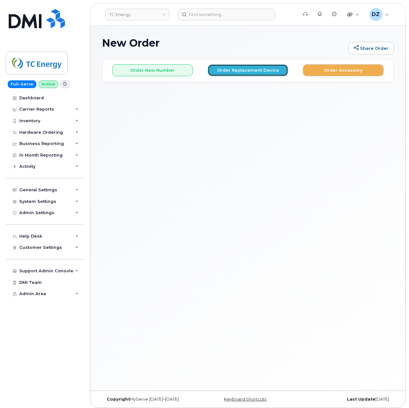
click at [257, 74] on button "Order Replacement Device" at bounding box center [248, 70] width 81 height 12
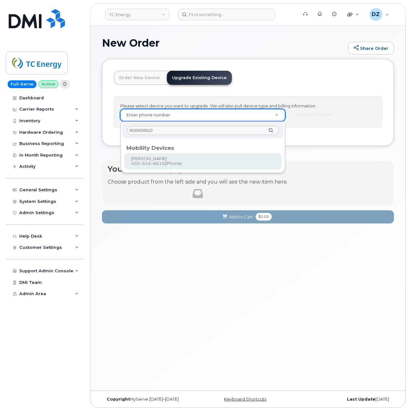
type input "4035426610"
type input "557683"
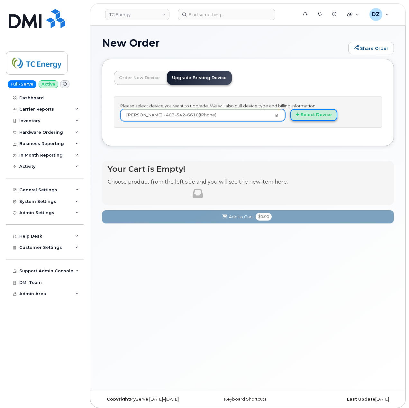
click at [321, 116] on button "Select Device" at bounding box center [313, 115] width 47 height 12
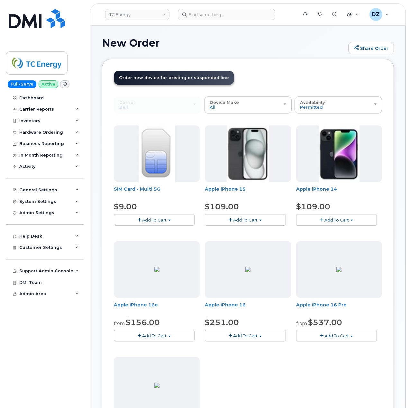
click at [255, 221] on span "Add To Cart" at bounding box center [245, 219] width 24 height 5
click at [255, 242] on link "$109.00 - 3-year upgrade (128GB model)" at bounding box center [256, 240] width 101 height 8
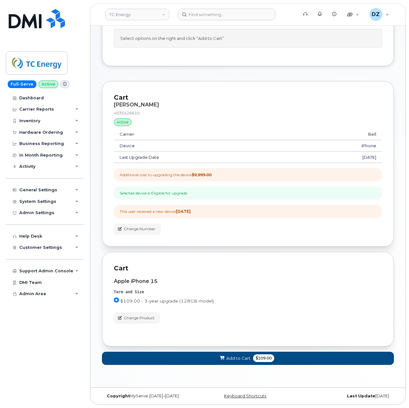
scroll to position [70, 0]
click at [253, 361] on button "Add to Cart $109.00" at bounding box center [248, 358] width 292 height 13
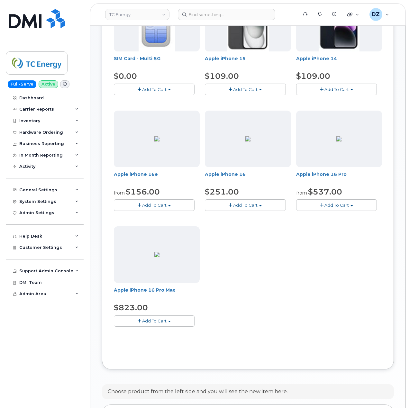
scroll to position [279, 0]
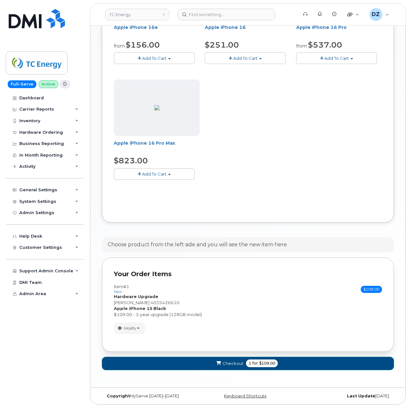
click at [221, 365] on span "submit" at bounding box center [218, 363] width 6 height 6
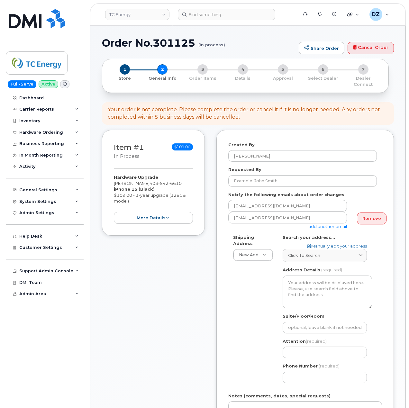
select select
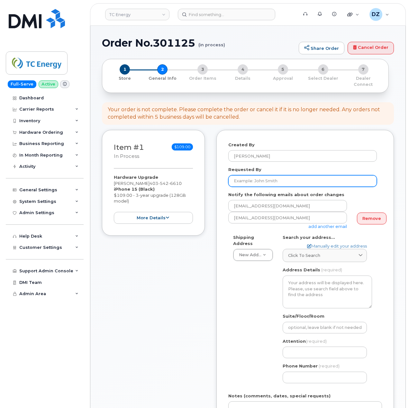
click at [259, 175] on input "Requested By" at bounding box center [302, 181] width 149 height 12
paste input "SCTASK0693034"
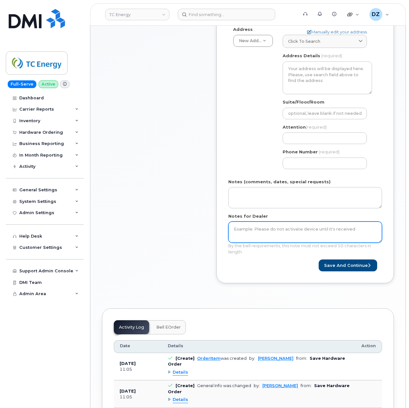
type input "SCTASK0693034"
click at [256, 234] on textarea "Notes for Dealer" at bounding box center [305, 231] width 154 height 21
paste textarea "SCTASK0693034"
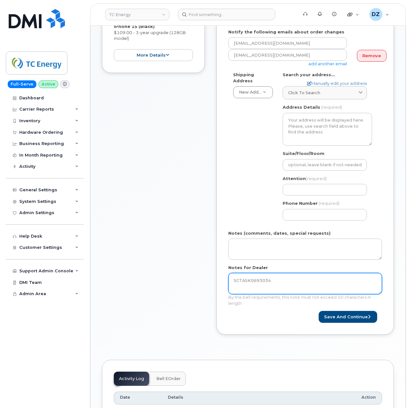
scroll to position [86, 0]
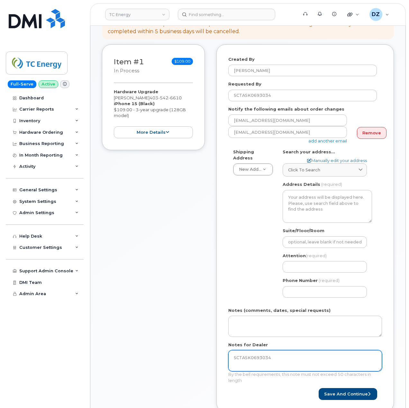
type textarea "SCTASK0693034"
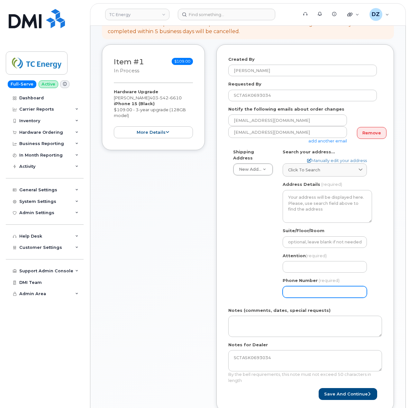
click at [313, 286] on input "Phone Number" at bounding box center [325, 292] width 84 height 12
paste input "4035426610"
select select
type input "4035426610"
click at [316, 268] on div "AB Search your address... Manually edit your address Click to search No availab…" at bounding box center [327, 226] width 99 height 154
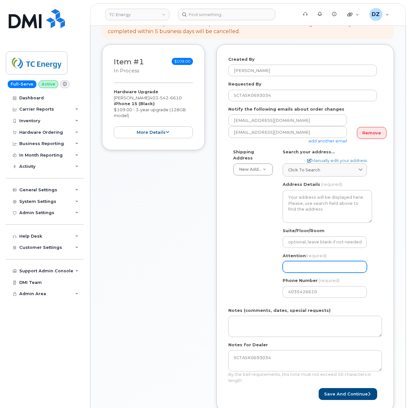
click at [317, 265] on input "Attention (required)" at bounding box center [325, 267] width 84 height 12
paste input "[PERSON_NAME]"
select select
type input "[PERSON_NAME]"
click at [317, 169] on link "Click to search" at bounding box center [325, 169] width 84 height 13
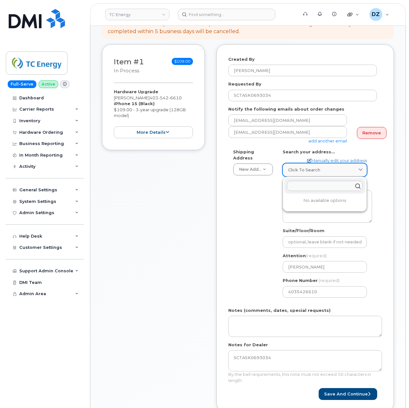
paste input "167 Scenic Park Crescent NW"
type input "167 Scenic Park Crescent NW"
click at [306, 202] on div "167 Scenic Park Cres NW Calgary AB T3L 1R5" at bounding box center [324, 201] width 81 height 11
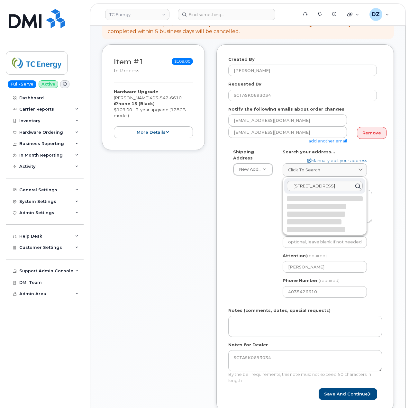
select select
type textarea "167 Scenic Park Cres NW CALGARY AB T3L 1R5 CANADA"
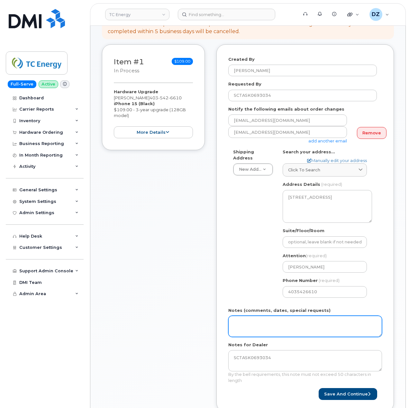
scroll to position [129, 0]
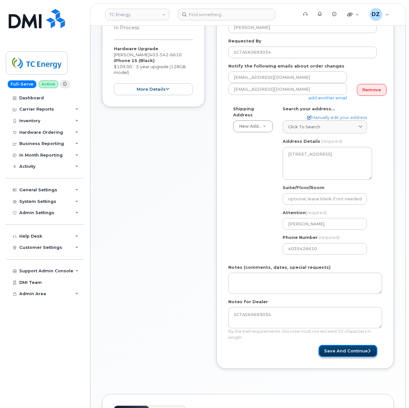
click at [346, 347] on button "Save and Continue" at bounding box center [348, 351] width 59 height 12
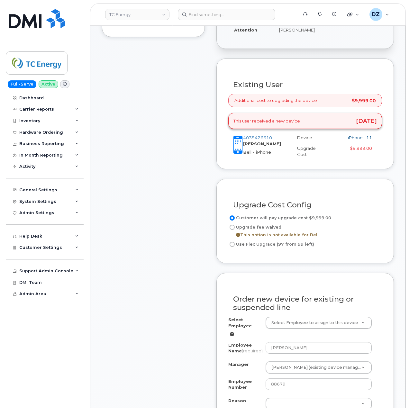
scroll to position [214, 0]
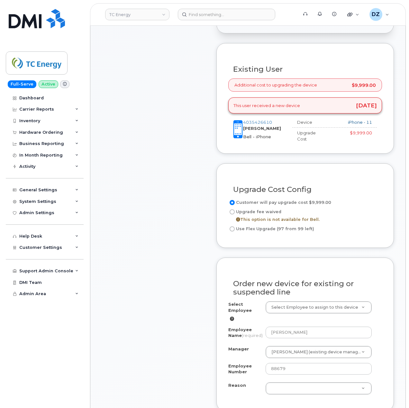
click at [232, 226] on input "Use Flex Upgrade (97 from 99 left)" at bounding box center [232, 228] width 5 height 5
radio input "true"
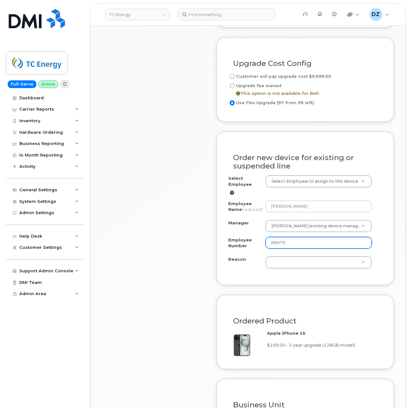
scroll to position [343, 0]
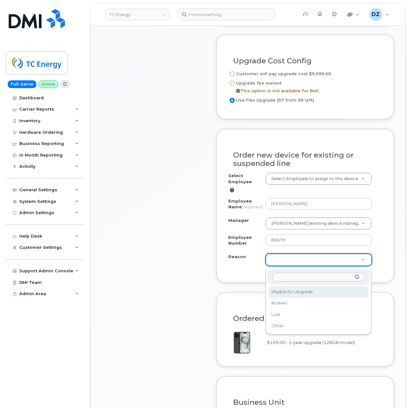
select select "eligible_for_upgrade"
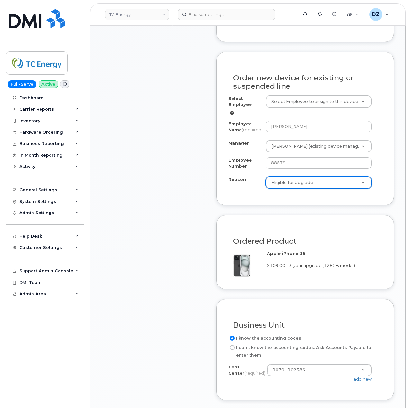
scroll to position [600, 0]
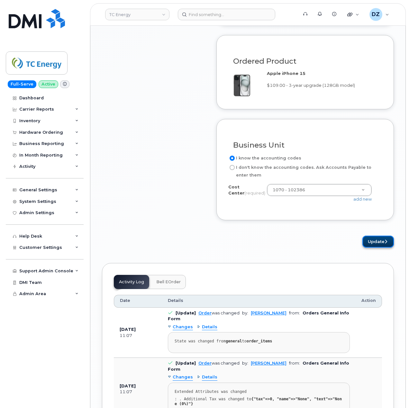
click at [380, 246] on button "Update" at bounding box center [378, 242] width 32 height 12
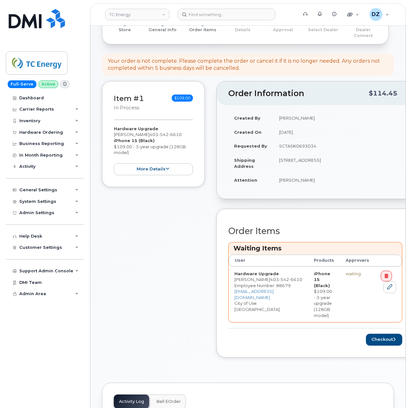
scroll to position [171, 0]
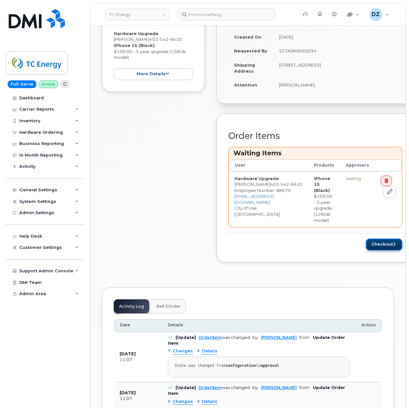
click at [366, 240] on button "Checkout" at bounding box center [384, 245] width 36 height 12
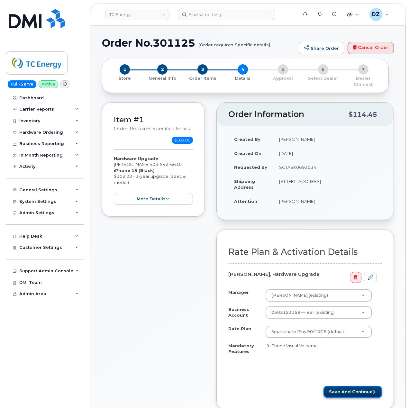
click at [354, 388] on button "Save and Continue" at bounding box center [352, 392] width 59 height 12
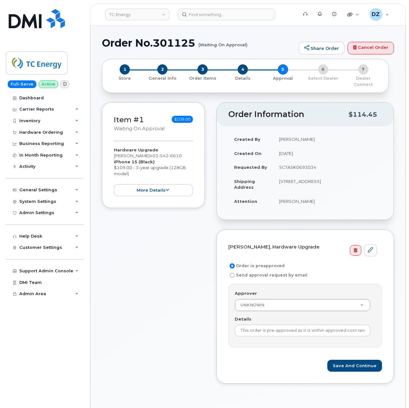
click at [297, 163] on td "SCTASK0693034" at bounding box center [327, 167] width 109 height 14
copy td "SCTASK0693034"
click at [286, 327] on input "This order is pre-approved as it is within approved cost range." at bounding box center [303, 331] width 136 height 12
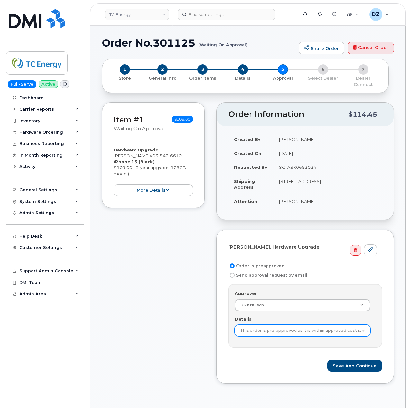
click at [286, 327] on input "This order is pre-approved as it is within approved cost range." at bounding box center [303, 331] width 136 height 12
paste input "SCTASK0693034"
type input "SCTASK0693034"
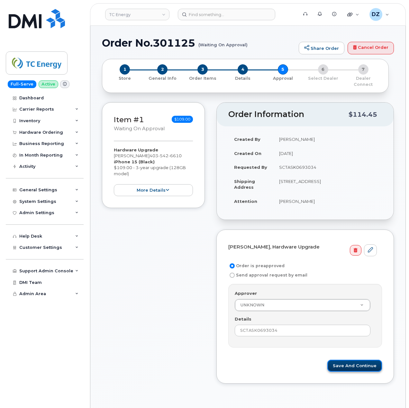
click at [354, 360] on button "Save and Continue" at bounding box center [354, 366] width 55 height 12
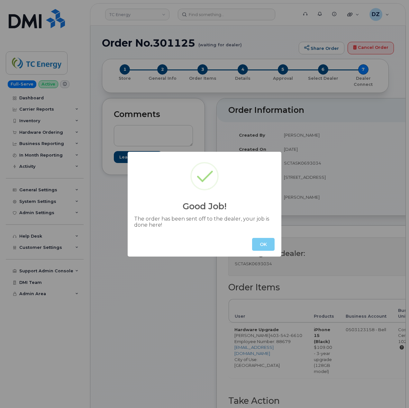
click at [266, 240] on button "OK" at bounding box center [263, 244] width 23 height 13
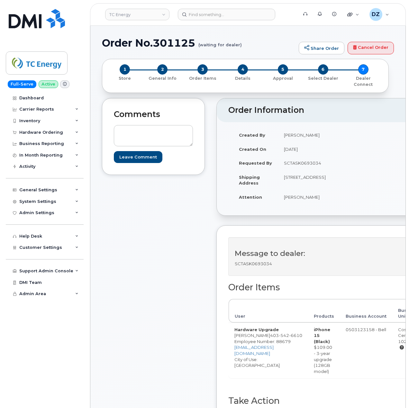
click at [169, 283] on div "Comments Leave Comment" at bounding box center [153, 276] width 103 height 357
click at [124, 41] on h1 "Order No.301125 (waiting for dealer)" at bounding box center [199, 42] width 194 height 11
click at [163, 38] on h1 "Order No.301125 (waiting for dealer)" at bounding box center [199, 42] width 194 height 11
copy h1 "Order No.301125"
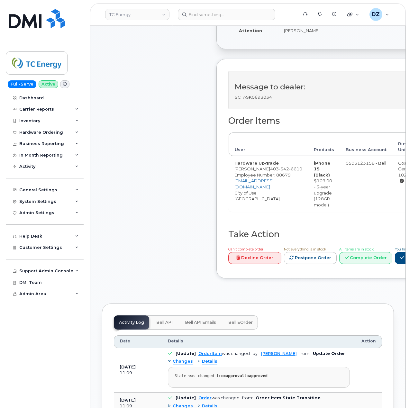
scroll to position [171, 0]
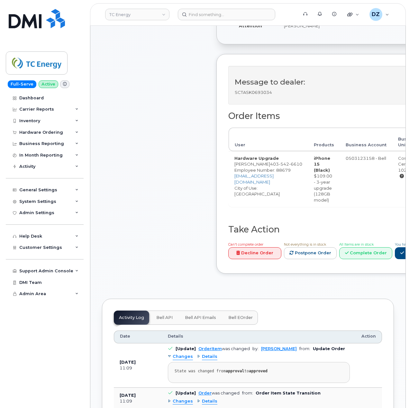
drag, startPoint x: 29, startPoint y: 186, endPoint x: 165, endPoint y: 151, distance: 140.2
click at [165, 151] on div "Comments Leave Comment" at bounding box center [153, 105] width 103 height 357
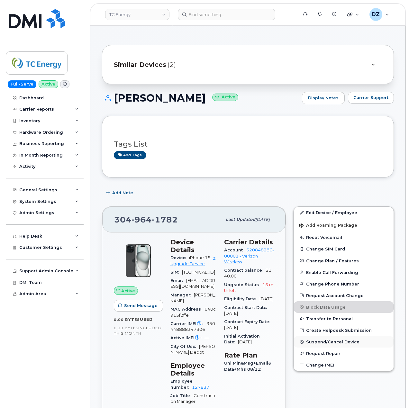
click at [349, 343] on span "Suspend/Cancel Device" at bounding box center [332, 341] width 53 height 5
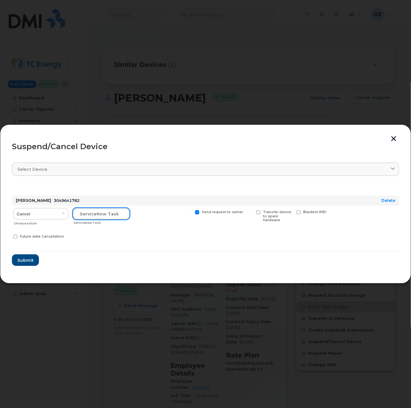
click at [100, 216] on input "text" at bounding box center [101, 214] width 57 height 12
paste input "SCTASK0693089"
type input "SCTASK0693089"
click at [195, 214] on label "Send request to carrier" at bounding box center [219, 212] width 48 height 4
click at [190, 213] on input "Send request to carrier" at bounding box center [188, 211] width 3 height 3
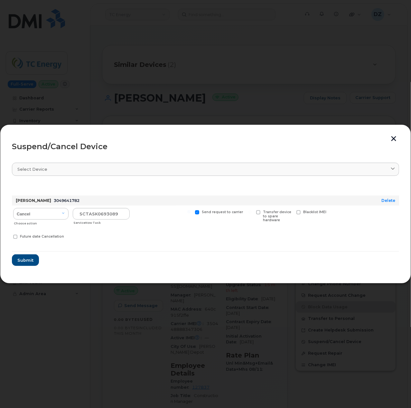
checkbox input "false"
click at [32, 260] on span "Submit" at bounding box center [25, 260] width 16 height 6
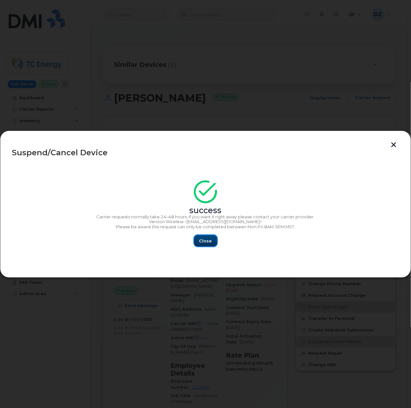
click at [208, 243] on span "Close" at bounding box center [205, 241] width 13 height 6
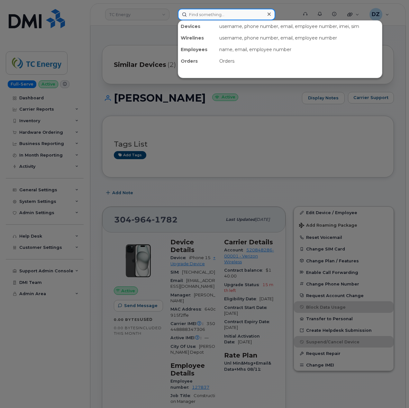
click at [198, 13] on input at bounding box center [226, 15] width 97 height 12
paste input "4034787127"
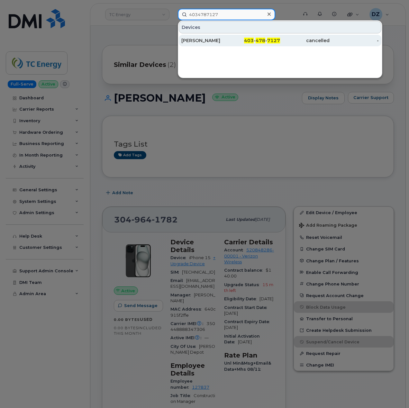
type input "4034787127"
click at [230, 42] on div "Gemma Brown" at bounding box center [206, 40] width 50 height 6
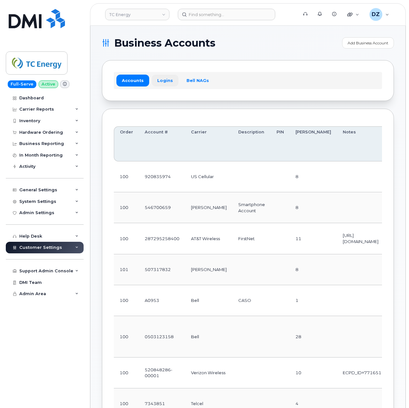
click at [159, 86] on link "Logins" at bounding box center [165, 81] width 27 height 12
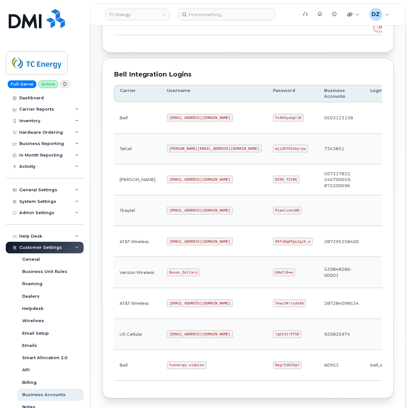
scroll to position [171, 0]
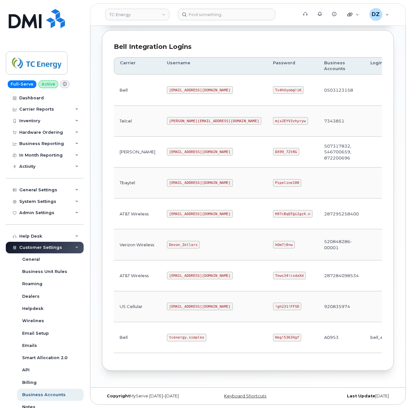
click at [273, 337] on code "Heg!5363Xgf" at bounding box center [287, 338] width 29 height 8
copy code "Heg!5363Xgf"
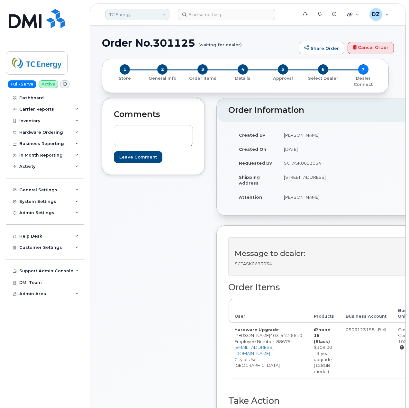
scroll to position [171, 0]
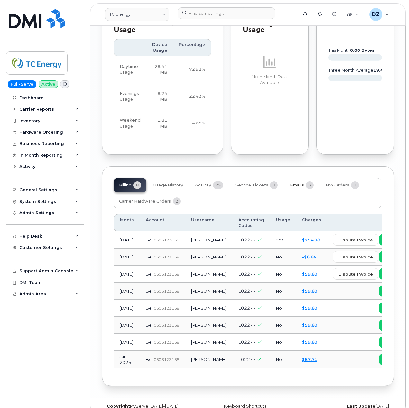
click at [300, 183] on span "Emails" at bounding box center [297, 185] width 14 height 5
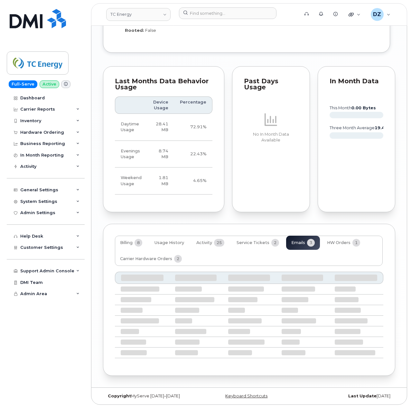
scroll to position [782, 0]
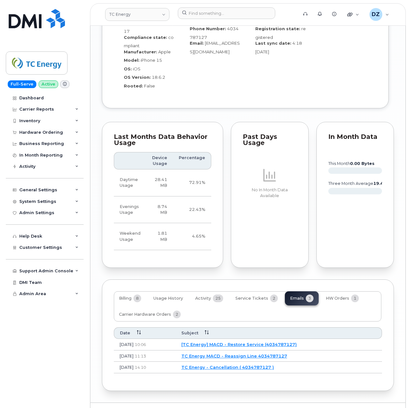
click at [235, 342] on link "[TC Energy] MACD - Restore Service (4034787127)" at bounding box center [238, 344] width 115 height 5
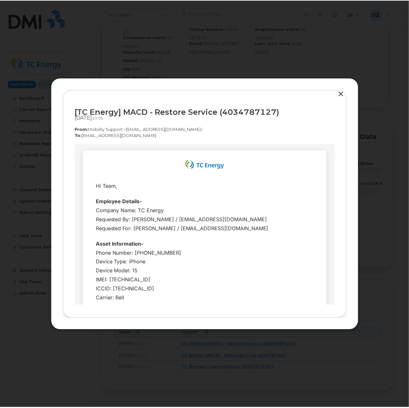
scroll to position [43, 0]
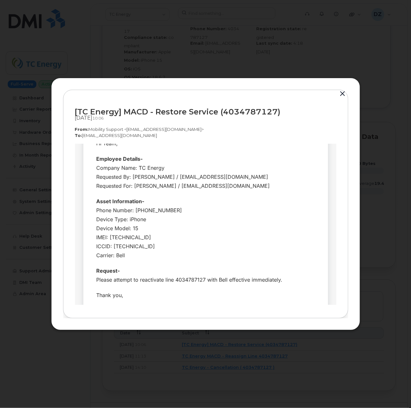
drag, startPoint x: 156, startPoint y: 109, endPoint x: 329, endPoint y: 126, distance: 173.8
click at [323, 126] on div "[TC Energy] MACD - Restore Service (4034787127) Sep 17, 2025  10:06 From:  Mobi…" at bounding box center [205, 123] width 261 height 42
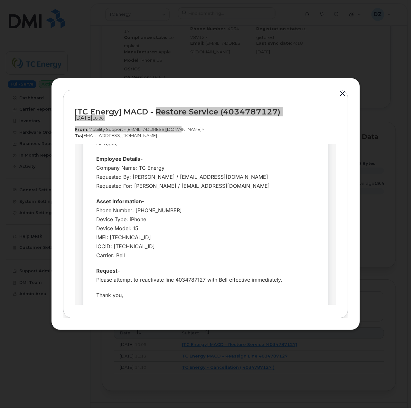
click at [162, 146] on div "Hi Team," at bounding box center [205, 143] width 219 height 9
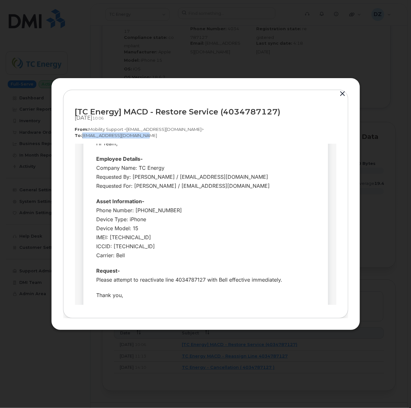
drag, startPoint x: 81, startPoint y: 135, endPoint x: 138, endPoint y: 138, distance: 56.6
click at [138, 138] on p "To:  helpdesk@simplexmobility.com" at bounding box center [205, 135] width 261 height 6
click at [342, 93] on button "button" at bounding box center [343, 93] width 10 height 9
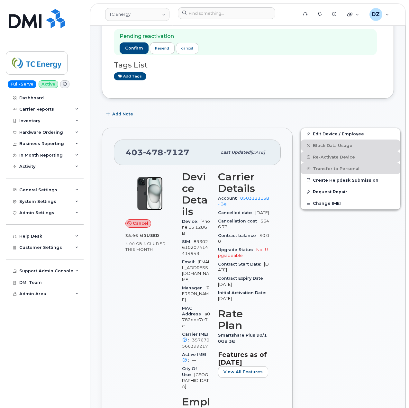
scroll to position [0, 0]
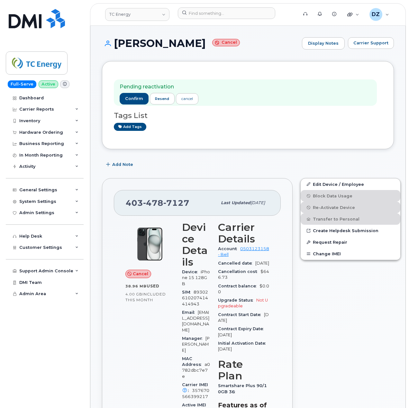
click at [160, 199] on span "478" at bounding box center [153, 203] width 20 height 10
copy span "403 478 7127"
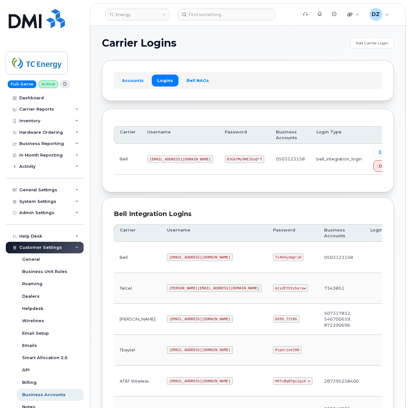
scroll to position [171, 0]
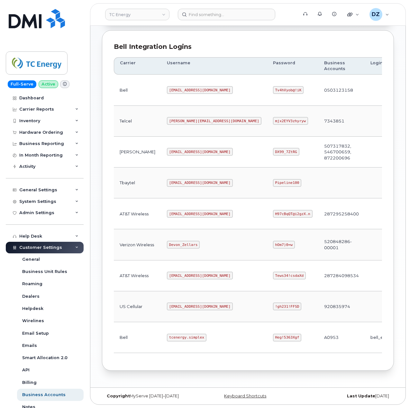
click at [167, 87] on code "[EMAIL_ADDRESS][DOMAIN_NAME]" at bounding box center [200, 90] width 66 height 8
click at [188, 88] on code "[EMAIL_ADDRESS][DOMAIN_NAME]" at bounding box center [200, 90] width 66 height 8
click at [167, 86] on code "[EMAIL_ADDRESS][DOMAIN_NAME]" at bounding box center [200, 90] width 66 height 8
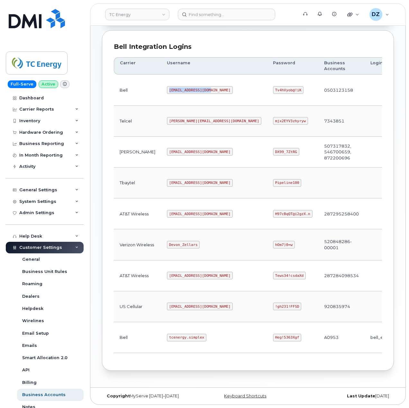
click at [189, 86] on code "[EMAIL_ADDRESS][DOMAIN_NAME]" at bounding box center [200, 90] width 66 height 8
copy code "tcenergy@myserve.ca"
click at [273, 86] on code "Tv4hVyob@!iK" at bounding box center [288, 90] width 31 height 8
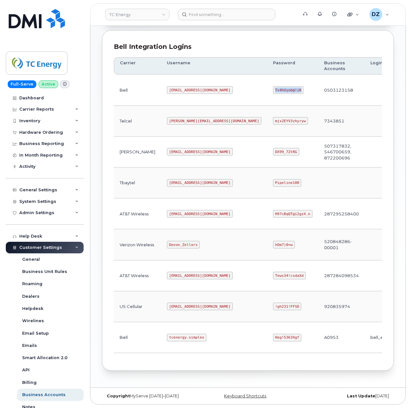
copy code "Tv4hVyob@!iK"
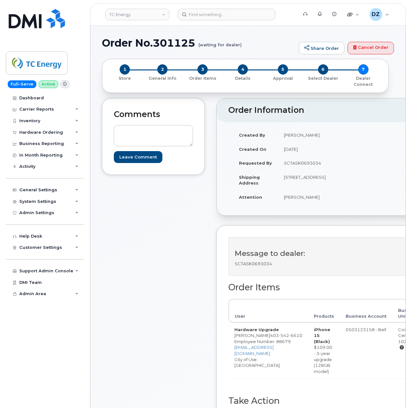
scroll to position [171, 0]
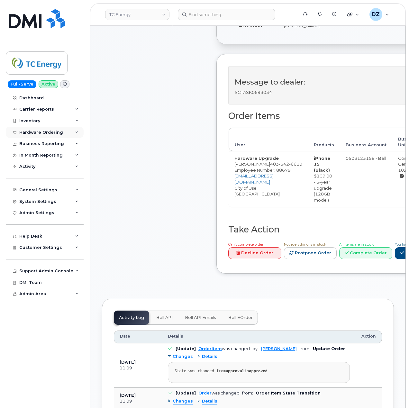
click at [48, 133] on div "Hardware Ordering" at bounding box center [41, 132] width 44 height 5
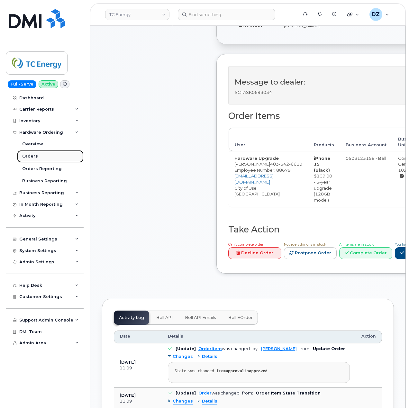
click at [49, 158] on link "Orders" at bounding box center [50, 156] width 67 height 12
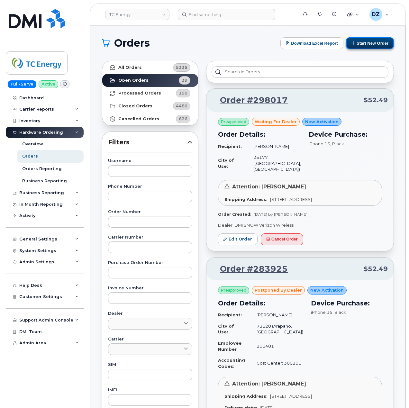
click at [360, 47] on button "Start New Order" at bounding box center [370, 43] width 48 height 12
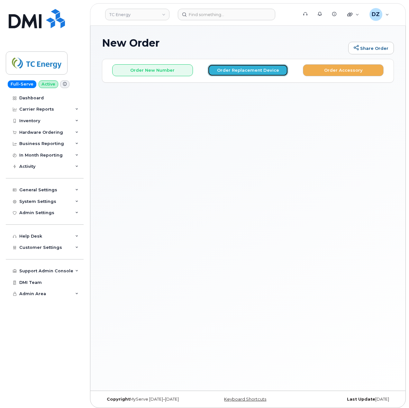
click at [226, 71] on button "Order Replacement Device" at bounding box center [248, 70] width 81 height 12
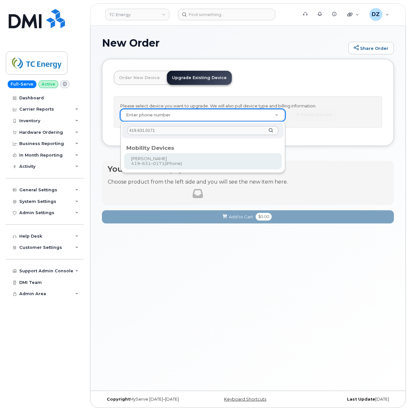
type input "419.631.0171"
type input "562552"
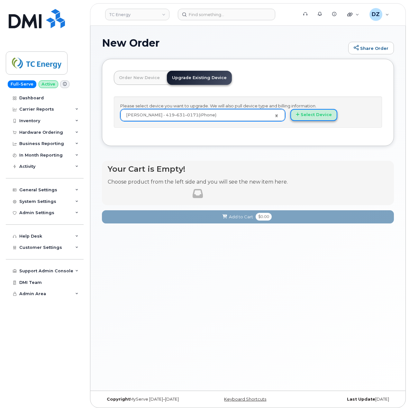
click at [316, 117] on button "Select Device" at bounding box center [313, 115] width 47 height 12
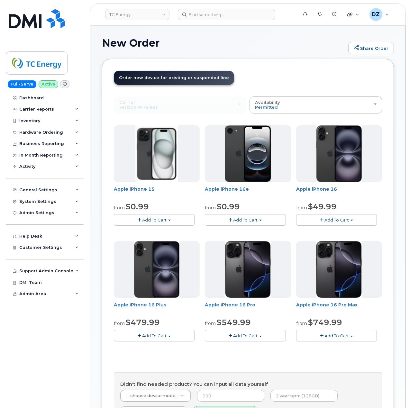
click at [155, 219] on span "Add To Cart" at bounding box center [154, 219] width 24 height 5
click at [156, 249] on link "$0.99 - 2 Year Upgrade (128 GB)" at bounding box center [158, 248] width 87 height 8
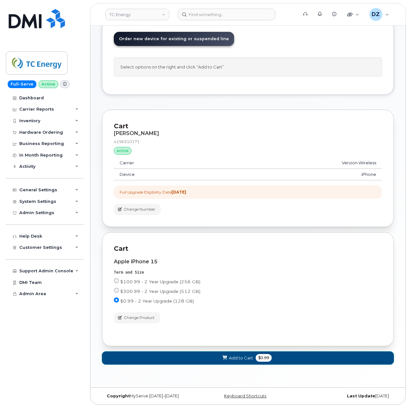
click at [229, 355] on span "Add to Cart" at bounding box center [241, 358] width 24 height 6
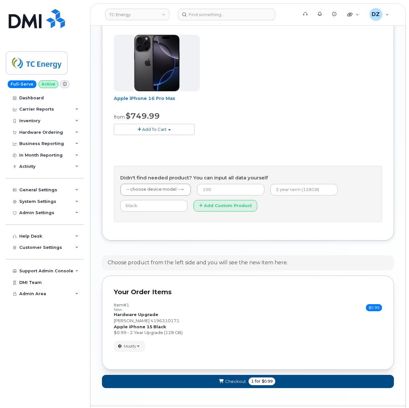
scroll to position [343, 0]
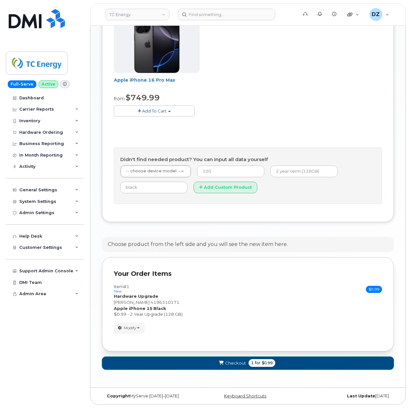
click at [240, 360] on span "Checkout" at bounding box center [235, 363] width 21 height 6
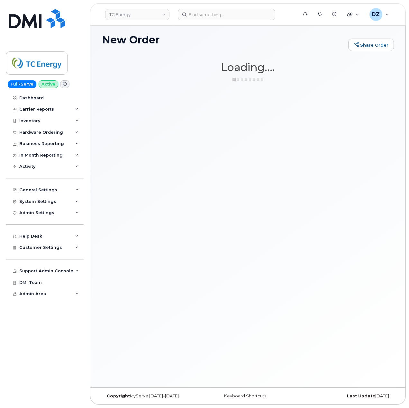
scroll to position [3, 0]
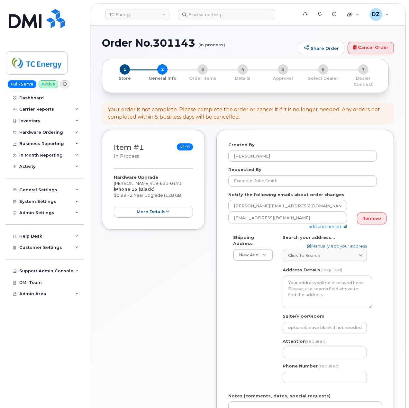
select select
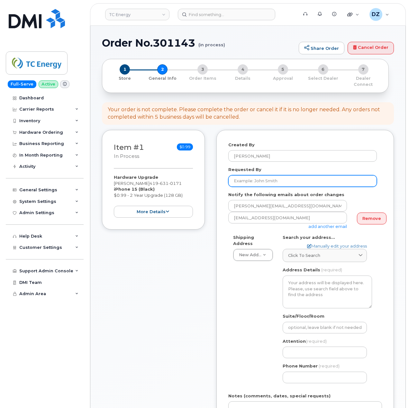
click at [269, 175] on input "Requested By" at bounding box center [302, 181] width 149 height 12
type input "Verizon refresh"
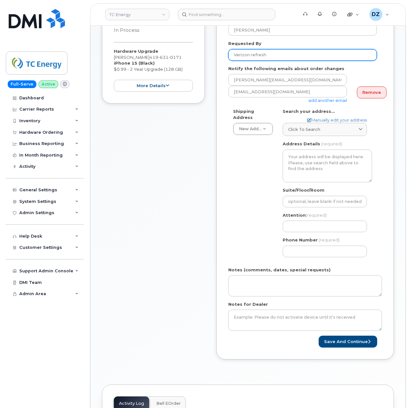
scroll to position [43, 0]
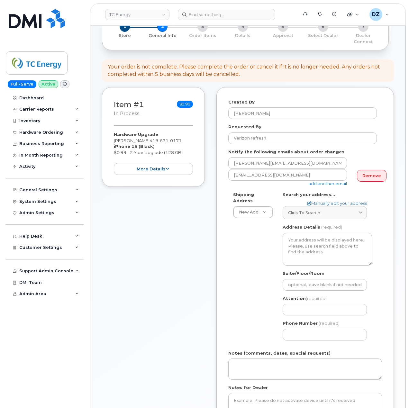
click at [391, 221] on div "Created By [PERSON_NAME] Requested By Verizon refresh Notify the following emai…" at bounding box center [304, 265] width 177 height 356
click at [325, 210] on div "Click to search" at bounding box center [324, 213] width 73 height 6
paste input "[STREET_ADDRESS][PERSON_NAME][US_STATE]"
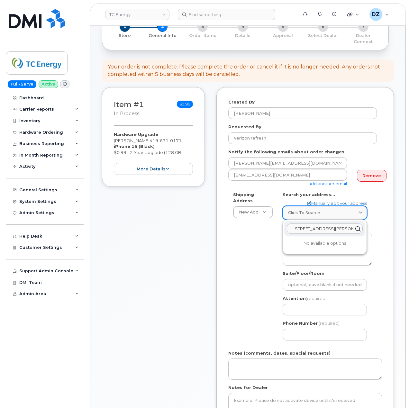
scroll to position [0, 14]
type input "[STREET_ADDRESS][PERSON_NAME][US_STATE]"
click at [319, 242] on div "[STREET_ADDRESS][PERSON_NAME]" at bounding box center [324, 247] width 81 height 17
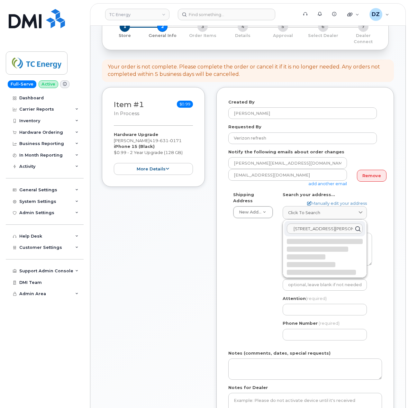
select select
type textarea "[STREET_ADDRESS][PERSON_NAME]"
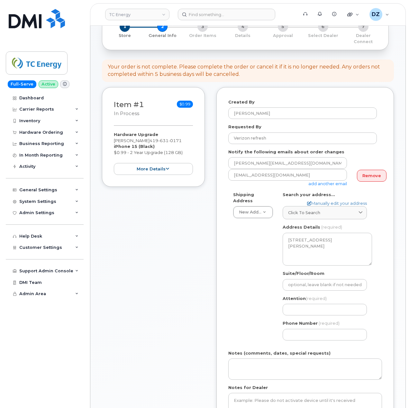
click at [119, 133] on div "Hardware Upgrade [PERSON_NAME] [PHONE_NUMBER] iPhone 15 (Black) $0.99 - 2 Year …" at bounding box center [153, 152] width 79 height 43
click at [133, 133] on div "Hardware Upgrade [PERSON_NAME] [PHONE_NUMBER] iPhone 15 (Black) $0.99 - 2 Year …" at bounding box center [153, 152] width 79 height 43
copy div "[PERSON_NAME]"
click at [303, 296] on div "Attention (required)" at bounding box center [327, 305] width 89 height 20
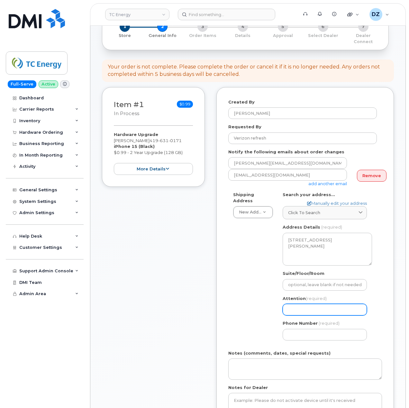
click at [303, 304] on input "Attention (required)" at bounding box center [325, 310] width 84 height 12
paste input "[PERSON_NAME]"
select select
type input "[PERSON_NAME]"
drag, startPoint x: 288, startPoint y: 314, endPoint x: 304, endPoint y: 329, distance: 21.6
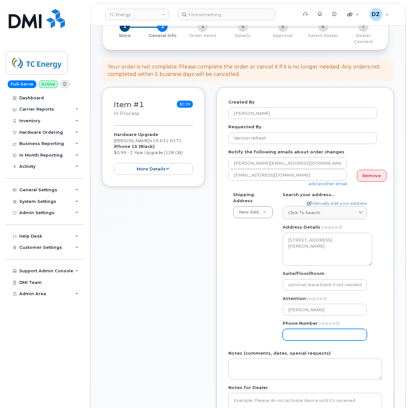
click at [285, 320] on label "Phone Number" at bounding box center [300, 323] width 35 height 6
click at [304, 329] on input "Phone Number" at bounding box center [325, 335] width 84 height 12
type input "513354115"
select select
type input "5133541153"
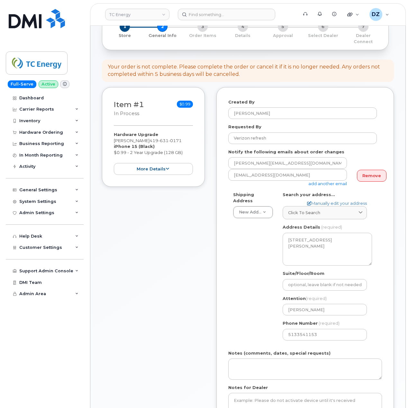
click at [256, 290] on div "Shipping Address New Address New Address [STREET_ADDRESS][GEOGRAPHIC_DATA][US_S…" at bounding box center [302, 269] width 149 height 154
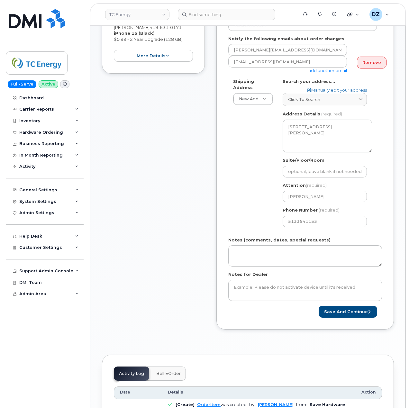
scroll to position [171, 0]
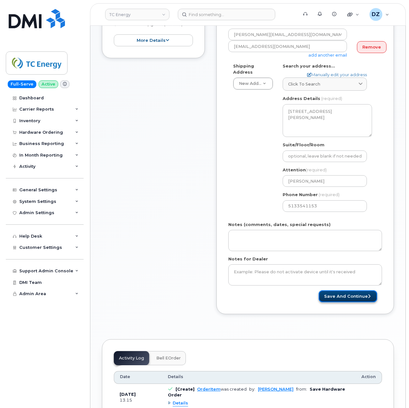
click at [350, 290] on button "Save and Continue" at bounding box center [348, 296] width 59 height 12
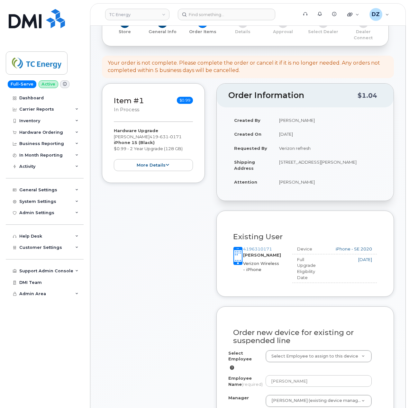
scroll to position [129, 0]
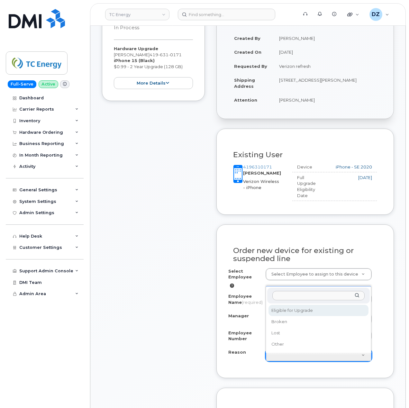
select select "eligible_for_upgrade"
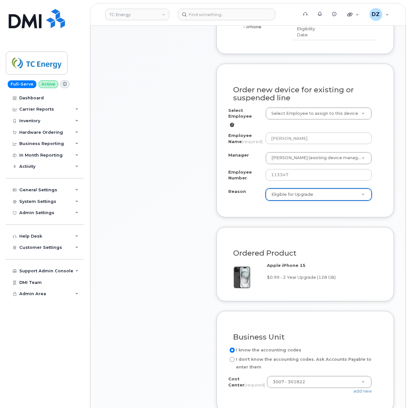
scroll to position [386, 0]
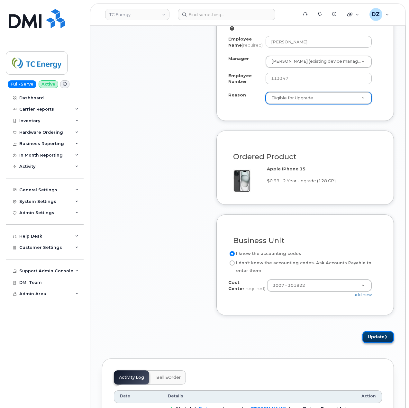
click at [367, 334] on button "Update" at bounding box center [378, 337] width 32 height 12
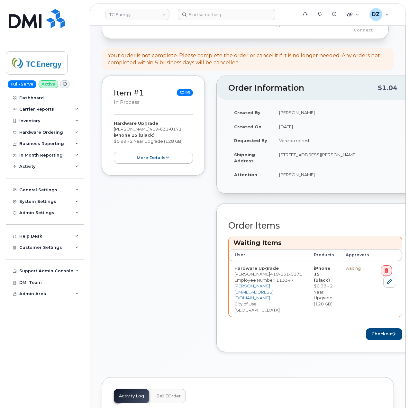
scroll to position [86, 0]
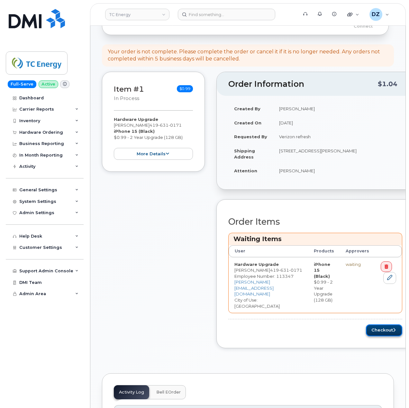
click at [371, 324] on button "Checkout" at bounding box center [384, 330] width 36 height 12
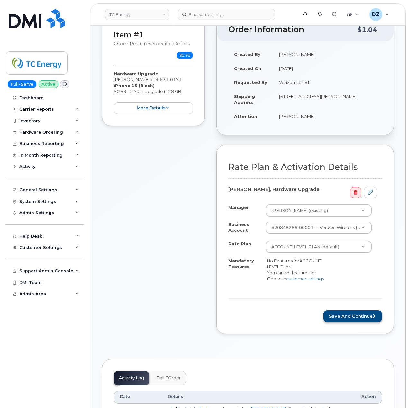
scroll to position [86, 0]
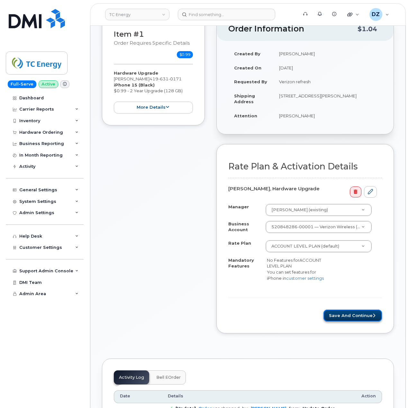
click at [348, 316] on button "Save and Continue" at bounding box center [352, 316] width 59 height 12
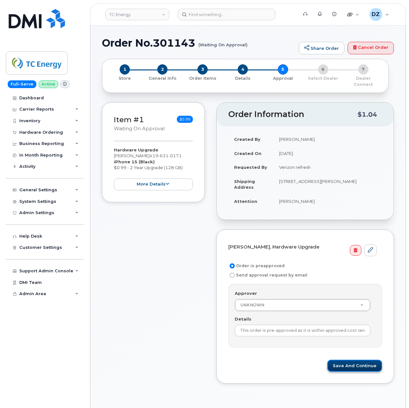
click at [366, 360] on button "Save and Continue" at bounding box center [354, 366] width 55 height 12
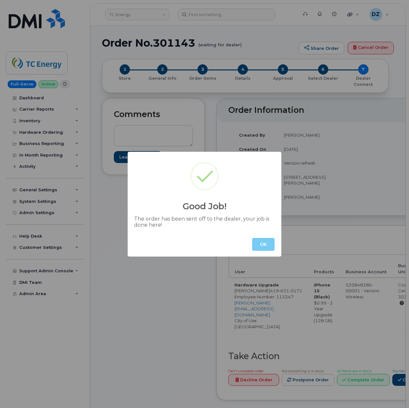
click at [262, 240] on button "OK" at bounding box center [263, 244] width 23 height 13
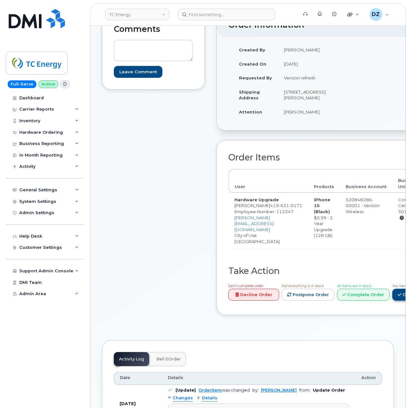
scroll to position [86, 0]
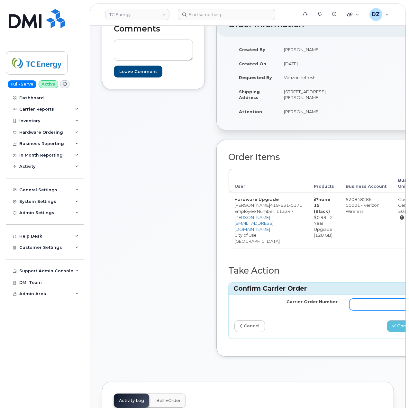
drag, startPoint x: 350, startPoint y: 314, endPoint x: 355, endPoint y: 318, distance: 6.2
click at [350, 310] on input "Carrier Order Number" at bounding box center [400, 305] width 103 height 12
paste input "MB3000595121260"
type input "MB3000595121260"
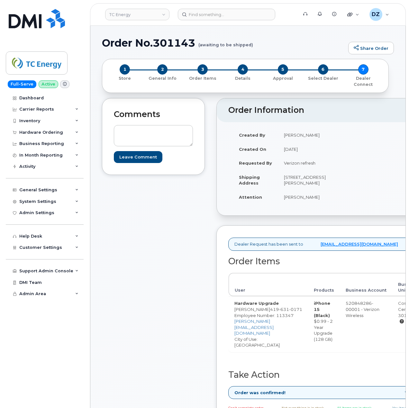
click at [386, 135] on div "Created By [PERSON_NAME] Created On [DATE] Requested By Verizon refresh Shippin…" at bounding box center [345, 169] width 235 height 82
click at [40, 131] on div "Hardware Ordering" at bounding box center [41, 132] width 44 height 5
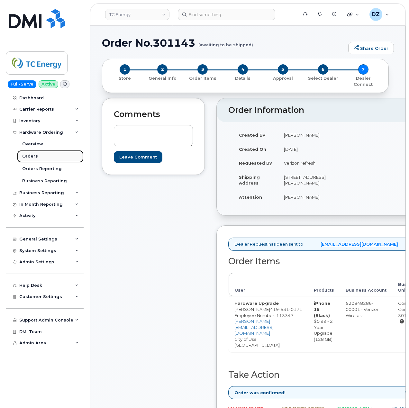
click at [48, 156] on link "Orders" at bounding box center [50, 156] width 67 height 12
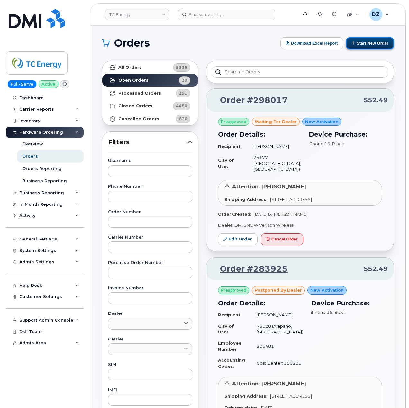
click at [375, 45] on button "Start New Order" at bounding box center [370, 43] width 48 height 12
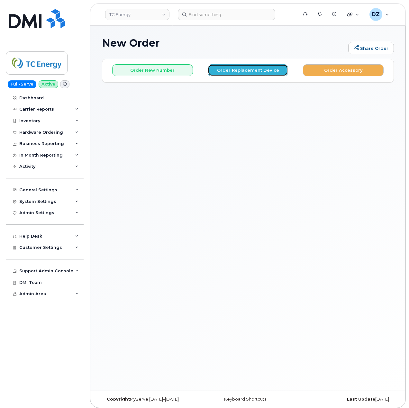
click at [248, 71] on button "Order Replacement Device" at bounding box center [248, 70] width 81 height 12
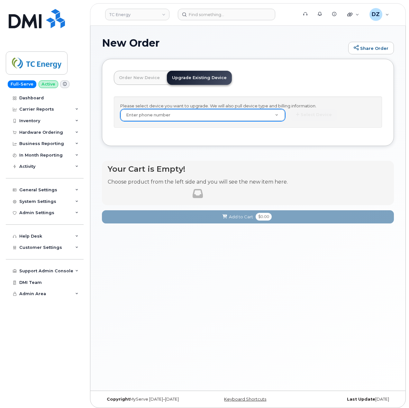
paste input "4034618497"
type input "4034618497"
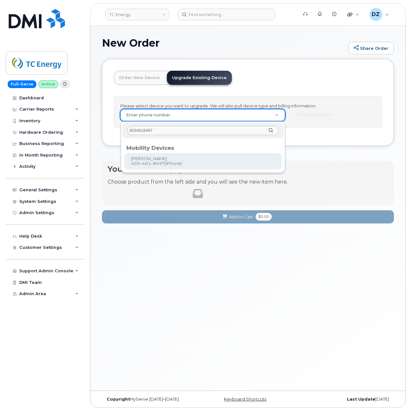
type input "4034618497"
type input "557168"
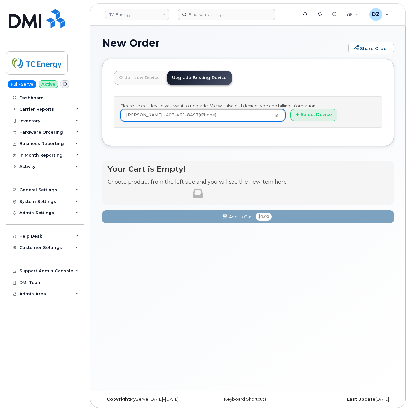
click at [325, 106] on div "Please select device you want to upgrade. We will also pull device type and bil…" at bounding box center [248, 111] width 268 height 31
click at [320, 116] on button "Select Device" at bounding box center [313, 115] width 47 height 12
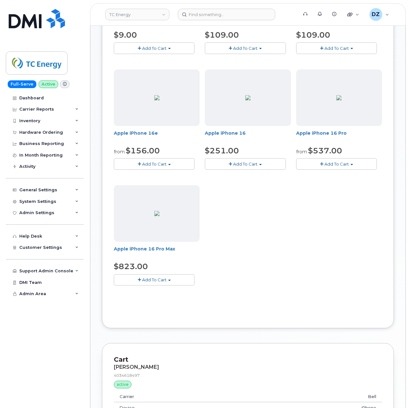
scroll to position [165, 0]
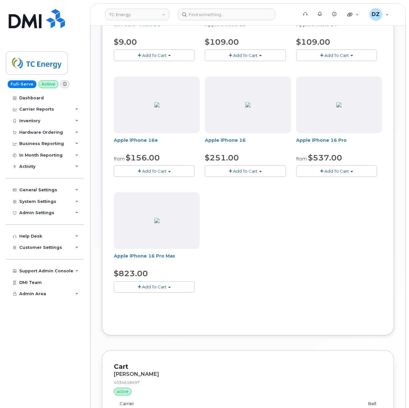
click at [250, 57] on span "Add To Cart" at bounding box center [245, 55] width 24 height 5
click at [257, 78] on link "$109.00 - 3-year upgrade (128GB model)" at bounding box center [256, 75] width 101 height 8
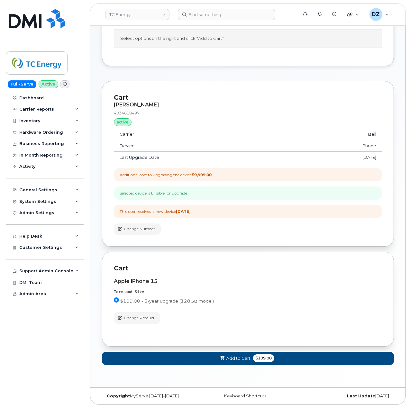
scroll to position [70, 0]
click at [244, 357] on span "Add to Cart" at bounding box center [238, 358] width 24 height 6
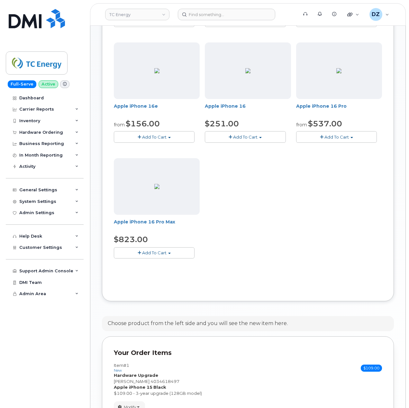
scroll to position [279, 0]
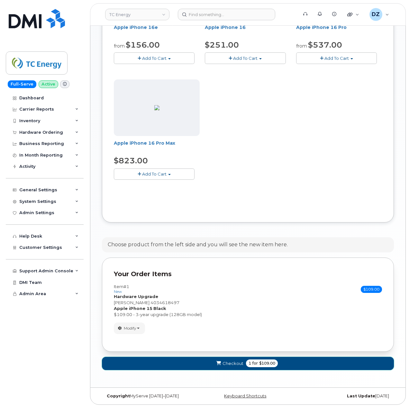
click at [240, 361] on span "Checkout" at bounding box center [232, 363] width 21 height 6
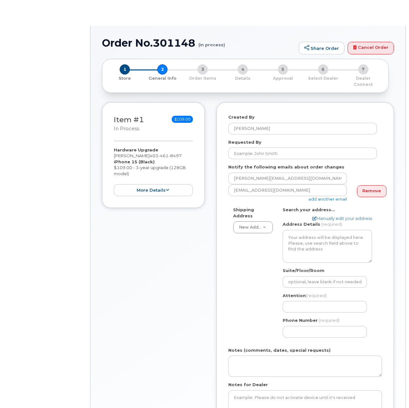
select select
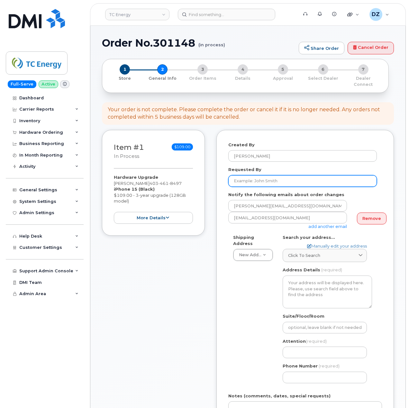
click at [283, 180] on input "Requested By" at bounding box center [302, 181] width 149 height 12
paste input "SCTASK0693524"
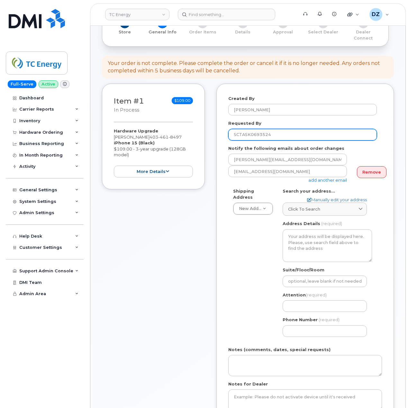
scroll to position [129, 0]
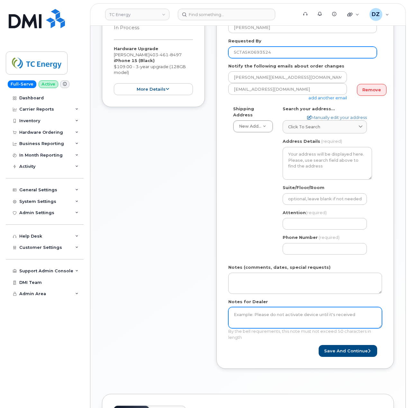
type input "SCTASK0693524"
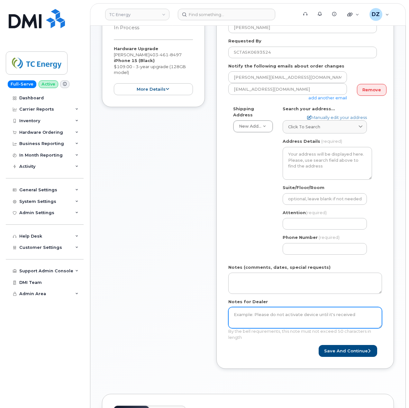
click at [259, 313] on textarea "Notes for Dealer" at bounding box center [305, 317] width 154 height 21
paste textarea "SCTASK0693524"
type textarea "SCTASK0693524"
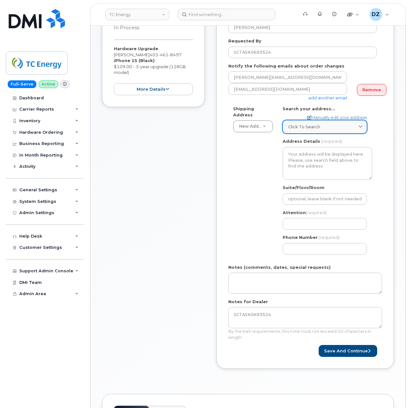
click at [303, 124] on span "Click to search" at bounding box center [304, 127] width 32 height 6
paste input "T2P 5H1"
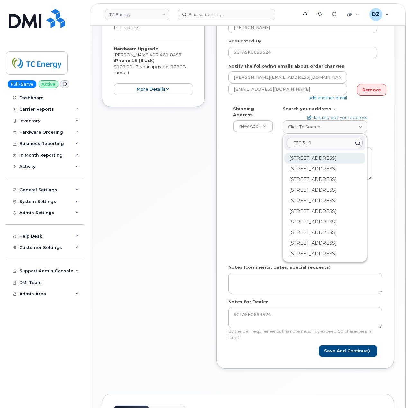
type input "T2P 5H1"
click at [306, 156] on div "450 1 St SW Calgary AB T2P 5H1" at bounding box center [324, 158] width 81 height 11
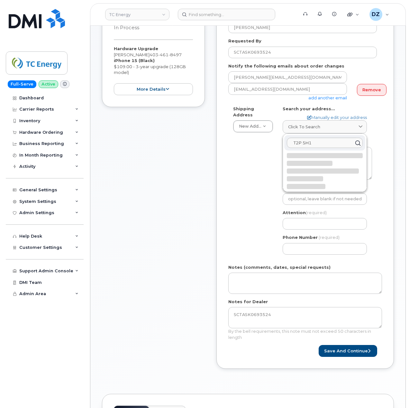
select select
type textarea "450 1 St SW CALGARY AB T2P 5H1 CANADA"
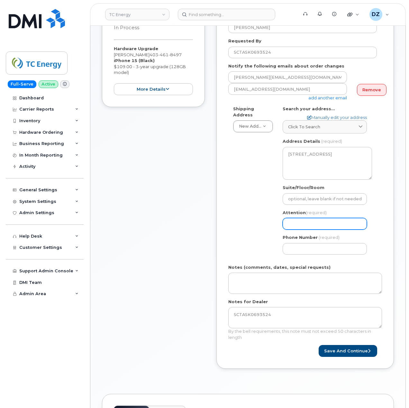
click at [304, 218] on input "Attention (required)" at bounding box center [325, 224] width 84 height 12
paste input "Daniel Sereda"
select select
type input "Daniel Sereda"
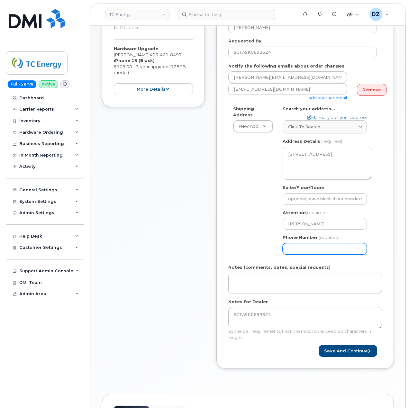
click at [304, 247] on input "Phone Number" at bounding box center [325, 249] width 84 height 12
click at [305, 245] on input "Phone Number" at bounding box center [325, 249] width 84 height 12
paste input "4034618497"
select select
type input "4034618497"
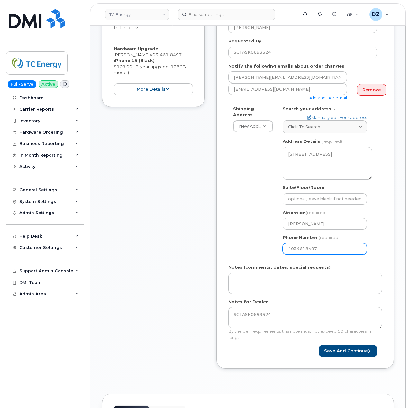
click at [236, 233] on div "Shipping Address New Address New Address 10255 S Washington Ave 117 Kohen Dr 18…" at bounding box center [302, 183] width 149 height 154
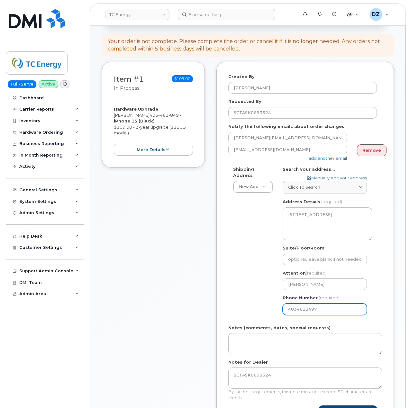
scroll to position [0, 0]
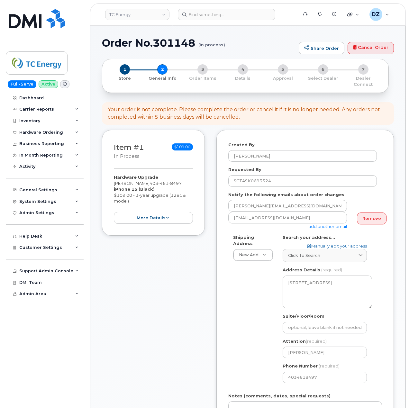
click at [123, 42] on h1 "Order No.301148 (in process)" at bounding box center [199, 42] width 194 height 11
click at [165, 40] on h1 "Order No.301148 (in process)" at bounding box center [199, 42] width 194 height 11
copy h1 "Order No.301148"
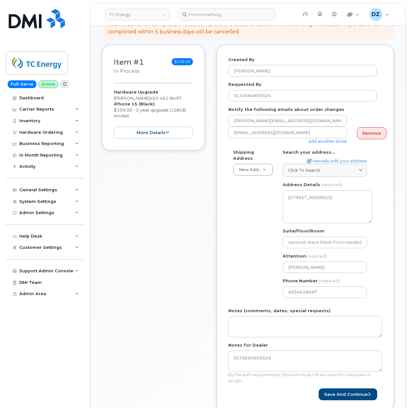
scroll to position [86, 0]
drag, startPoint x: 343, startPoint y: 385, endPoint x: 250, endPoint y: 388, distance: 92.6
click at [343, 388] on button "Save and Continue" at bounding box center [348, 394] width 59 height 12
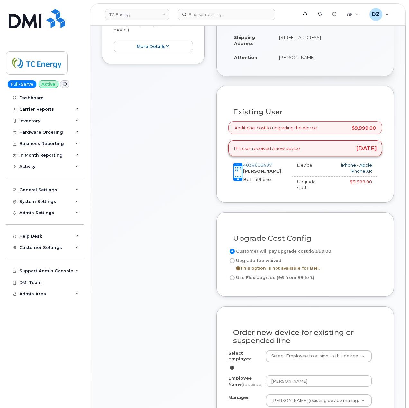
scroll to position [300, 0]
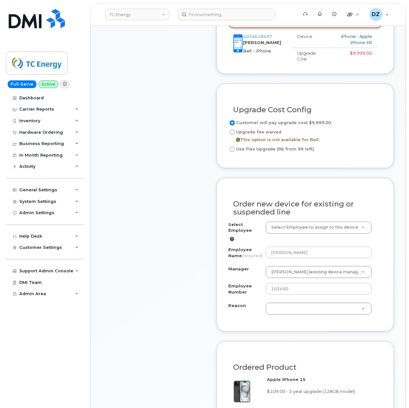
click at [233, 147] on input "Use Flex Upgrade (96 from 99 left)" at bounding box center [232, 149] width 5 height 5
radio input "true"
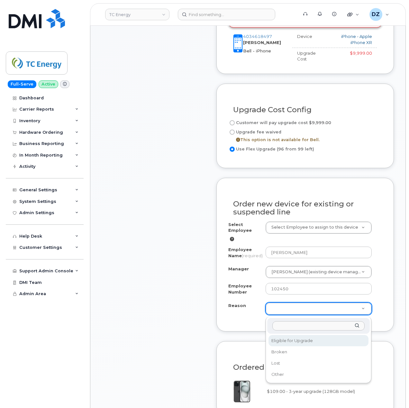
select select "eligible_for_upgrade"
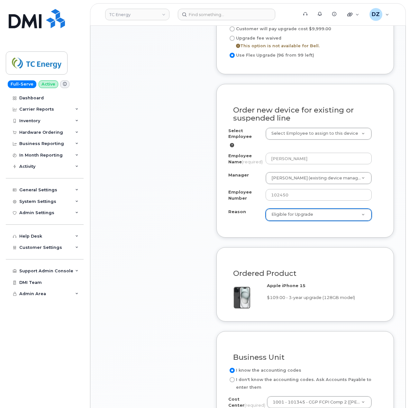
scroll to position [471, 0]
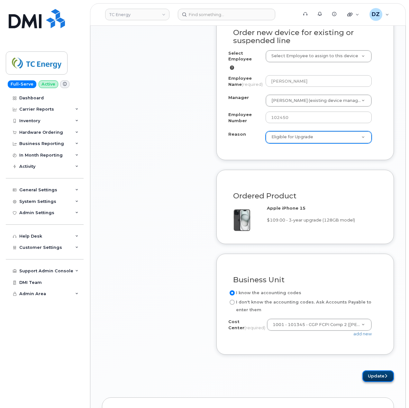
click at [372, 377] on button "Update" at bounding box center [378, 376] width 32 height 12
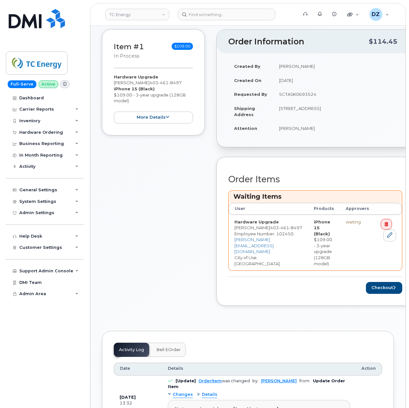
scroll to position [129, 0]
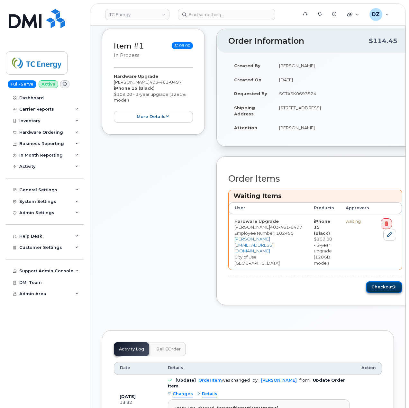
click at [373, 282] on button "Checkout" at bounding box center [384, 287] width 36 height 12
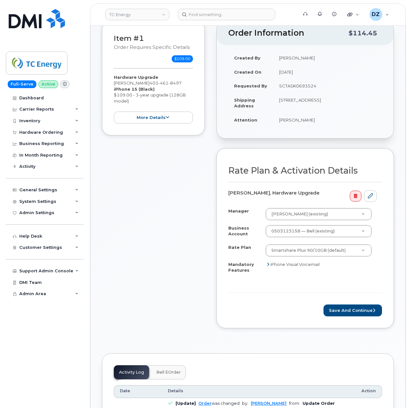
scroll to position [86, 0]
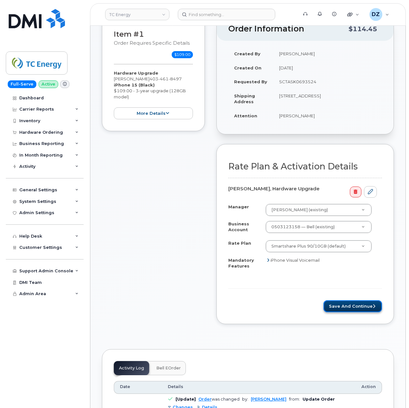
click at [354, 303] on button "Save and Continue" at bounding box center [352, 306] width 59 height 12
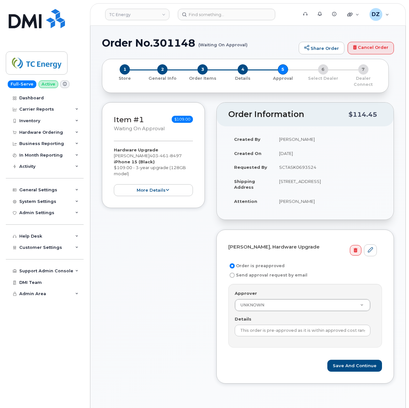
click at [293, 161] on td "SCTASK0693524" at bounding box center [327, 167] width 109 height 14
copy td "SCTASK0693524"
click at [296, 329] on input "This order is pre-approved as it is within approved cost range." at bounding box center [303, 331] width 136 height 12
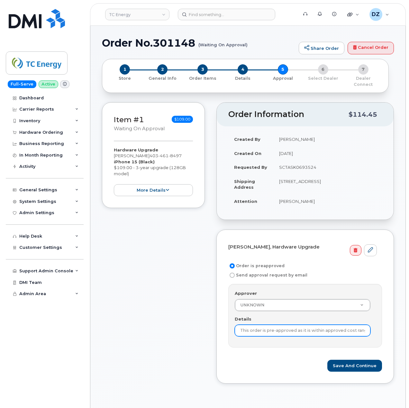
click at [296, 329] on input "This order is pre-approved as it is within approved cost range." at bounding box center [303, 331] width 136 height 12
paste input "SCTASK0693524"
type input "SCTASK0693524"
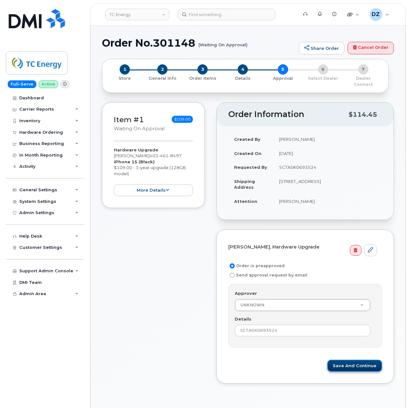
click at [360, 362] on button "Save and Continue" at bounding box center [354, 366] width 55 height 12
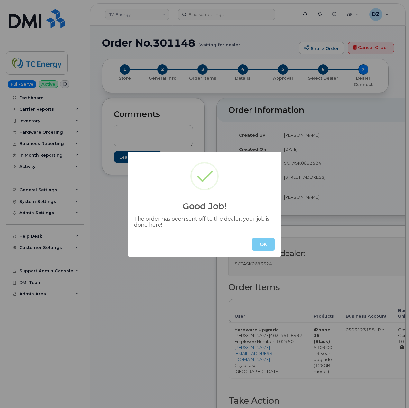
click at [267, 242] on button "OK" at bounding box center [263, 244] width 23 height 13
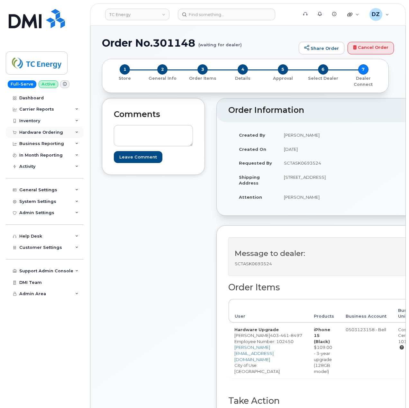
click at [53, 129] on div "Hardware Ordering" at bounding box center [45, 133] width 78 height 12
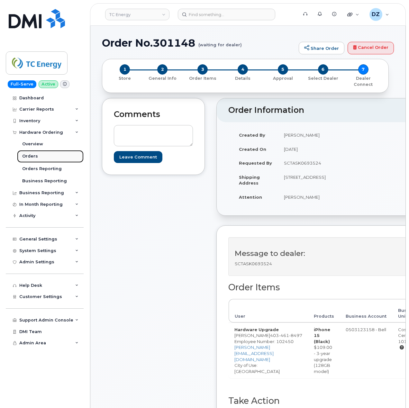
click at [49, 156] on link "Orders" at bounding box center [50, 156] width 67 height 12
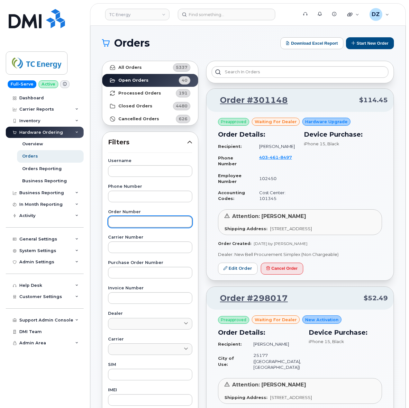
click at [150, 223] on input "text" at bounding box center [150, 222] width 84 height 12
paste input "301044"
type input "301044"
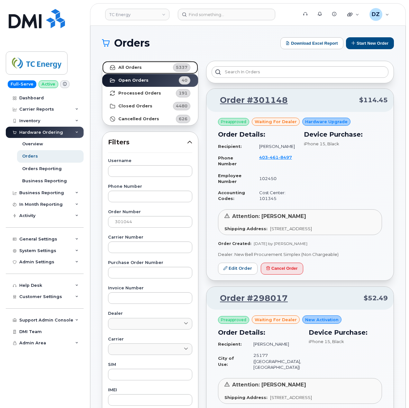
click at [129, 63] on link "All Orders 5337" at bounding box center [150, 67] width 96 height 13
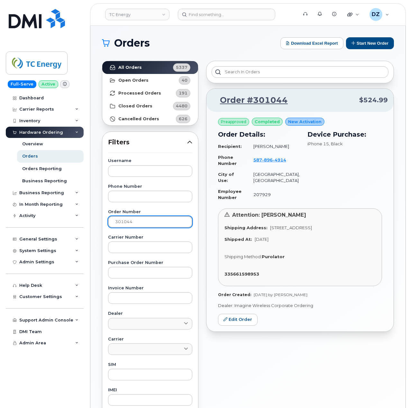
click at [138, 223] on input "301044" at bounding box center [150, 222] width 84 height 12
click at [375, 41] on button "Start New Order" at bounding box center [370, 43] width 48 height 12
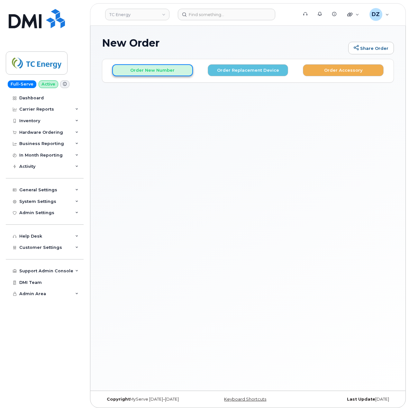
click at [160, 72] on button "Order New Number" at bounding box center [152, 70] width 81 height 12
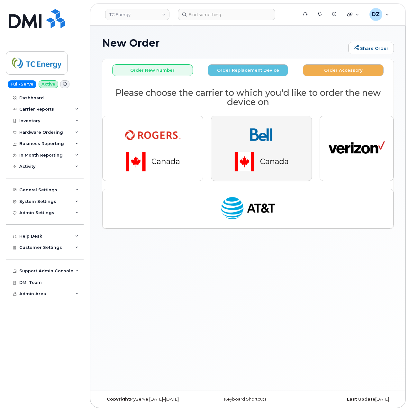
click at [274, 148] on img "button" at bounding box center [261, 148] width 90 height 54
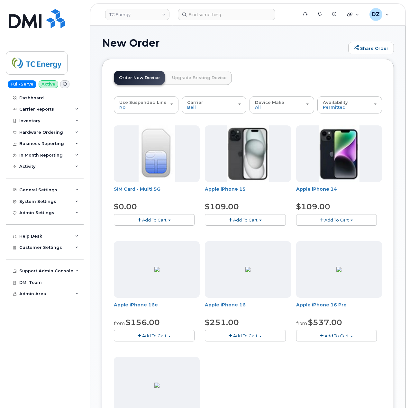
click at [255, 219] on span "Add To Cart" at bounding box center [245, 219] width 24 height 5
click at [259, 240] on link "$109.00 - 3-year activation (128GB model)" at bounding box center [258, 240] width 104 height 8
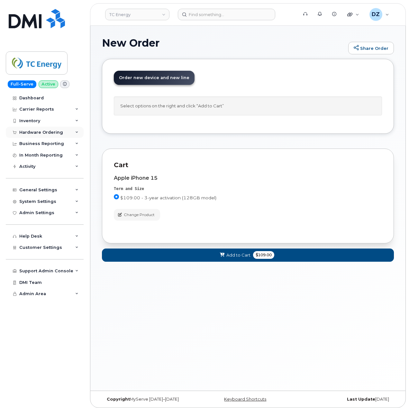
click at [60, 133] on div "Hardware Ordering" at bounding box center [41, 132] width 44 height 5
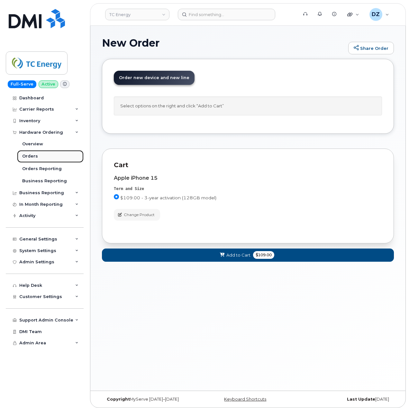
click at [48, 158] on link "Orders" at bounding box center [50, 156] width 67 height 12
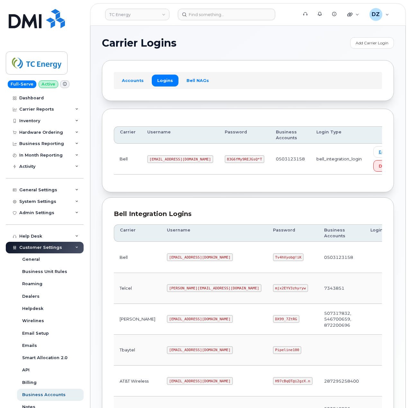
scroll to position [171, 0]
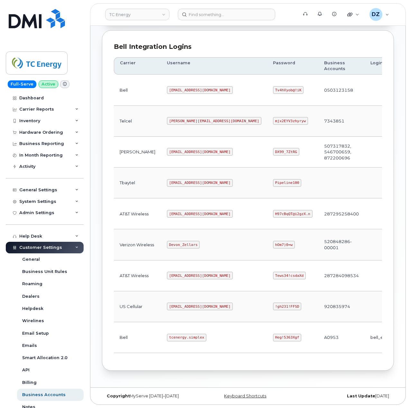
click at [273, 337] on code "Heg!5363Xgf" at bounding box center [287, 338] width 29 height 8
click at [273, 339] on code "Heg!5363Xgf" at bounding box center [287, 338] width 29 height 8
copy code "Heg!5363Xgf"
